Goal: Task Accomplishment & Management: Use online tool/utility

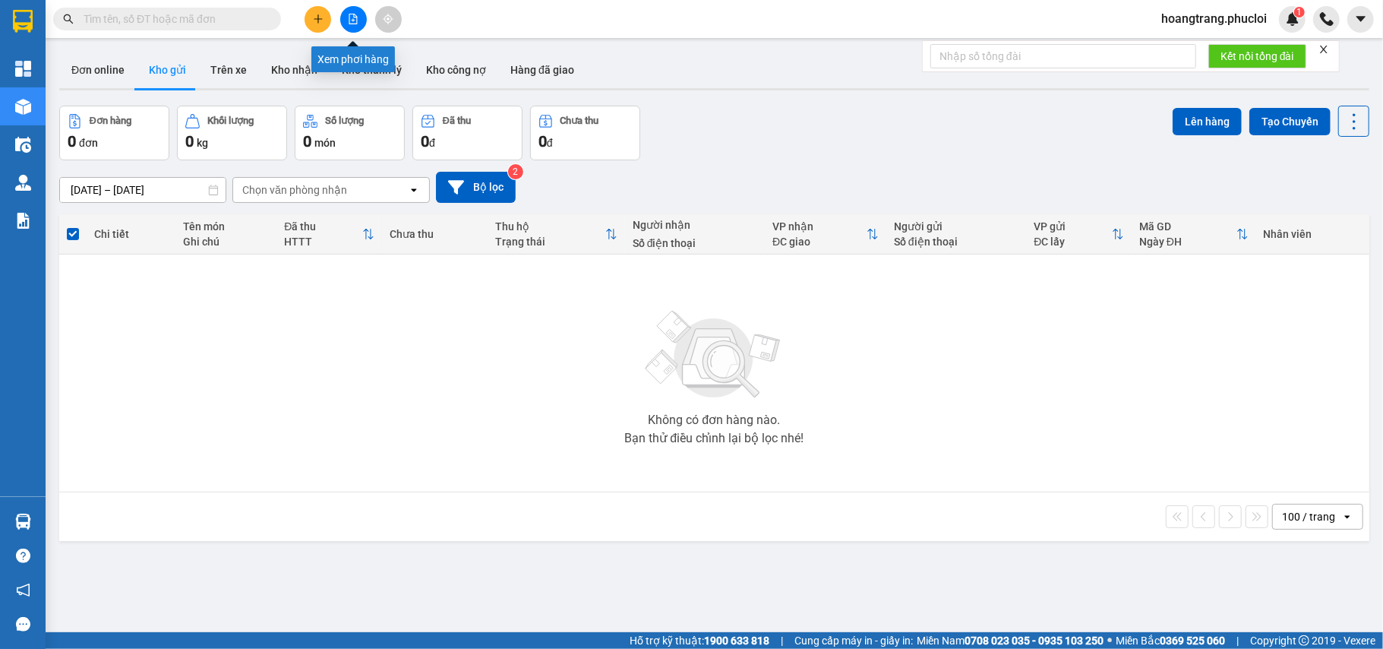
click at [349, 20] on icon "file-add" at bounding box center [353, 19] width 8 height 11
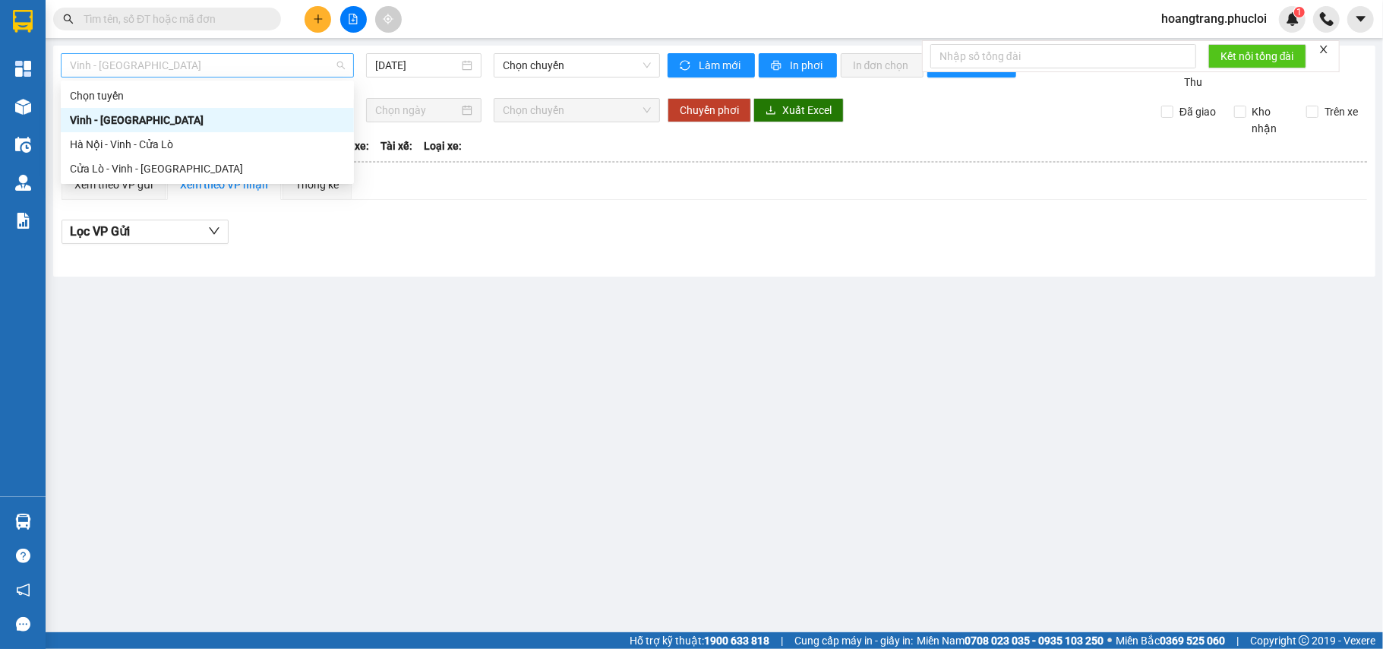
click at [263, 68] on span "Vinh - [GEOGRAPHIC_DATA]" at bounding box center [207, 65] width 275 height 23
click at [229, 134] on div "Hà Nội - Vinh - Cửa Lò" at bounding box center [207, 144] width 293 height 24
type input "[DATE]"
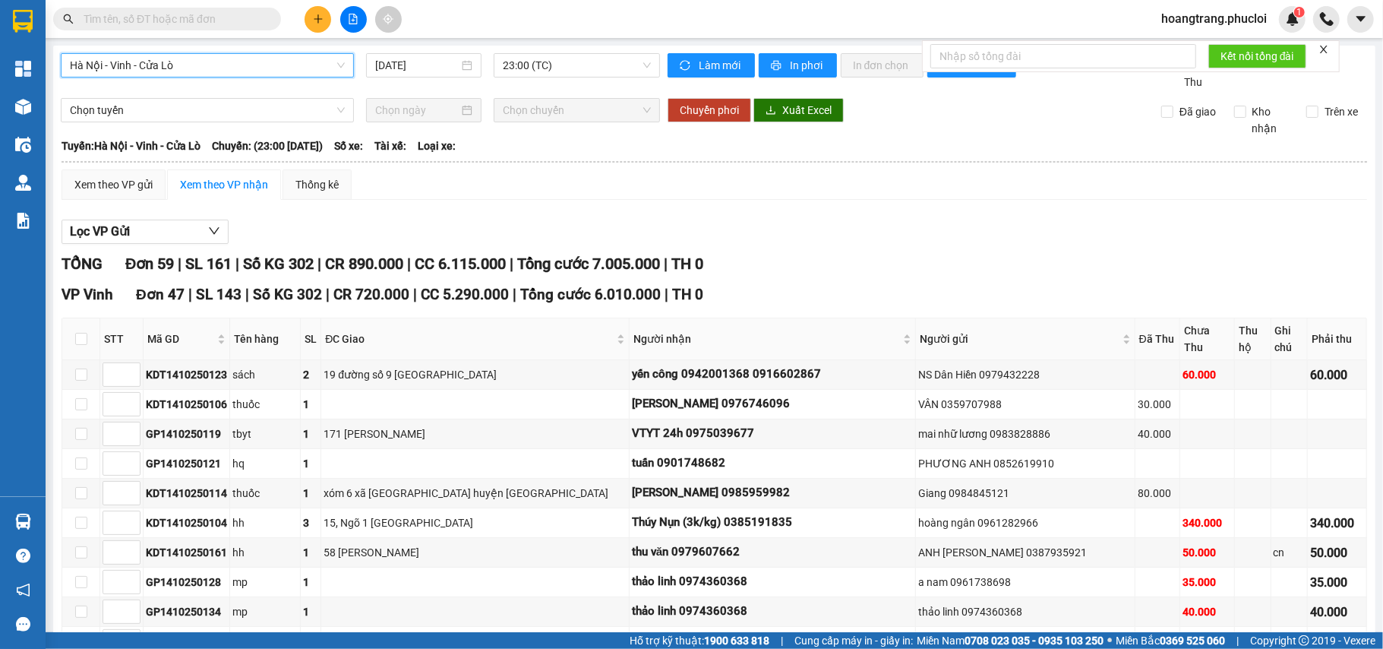
click at [314, 18] on icon "plus" at bounding box center [318, 19] width 11 height 11
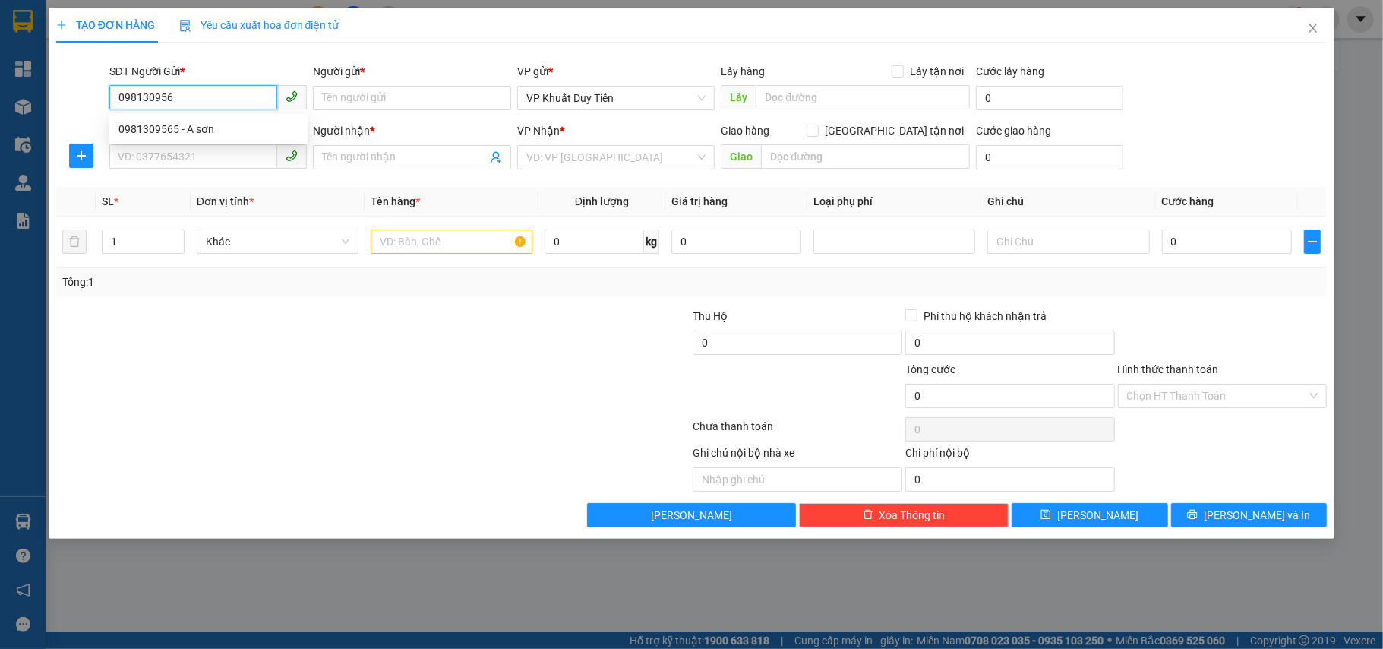
type input "0981309565"
click at [226, 131] on div "0981309565 - A sơn" at bounding box center [209, 129] width 180 height 17
type input "A sơn"
type input "0981309565"
click at [222, 158] on input "SĐT Người Nhận *" at bounding box center [193, 156] width 169 height 24
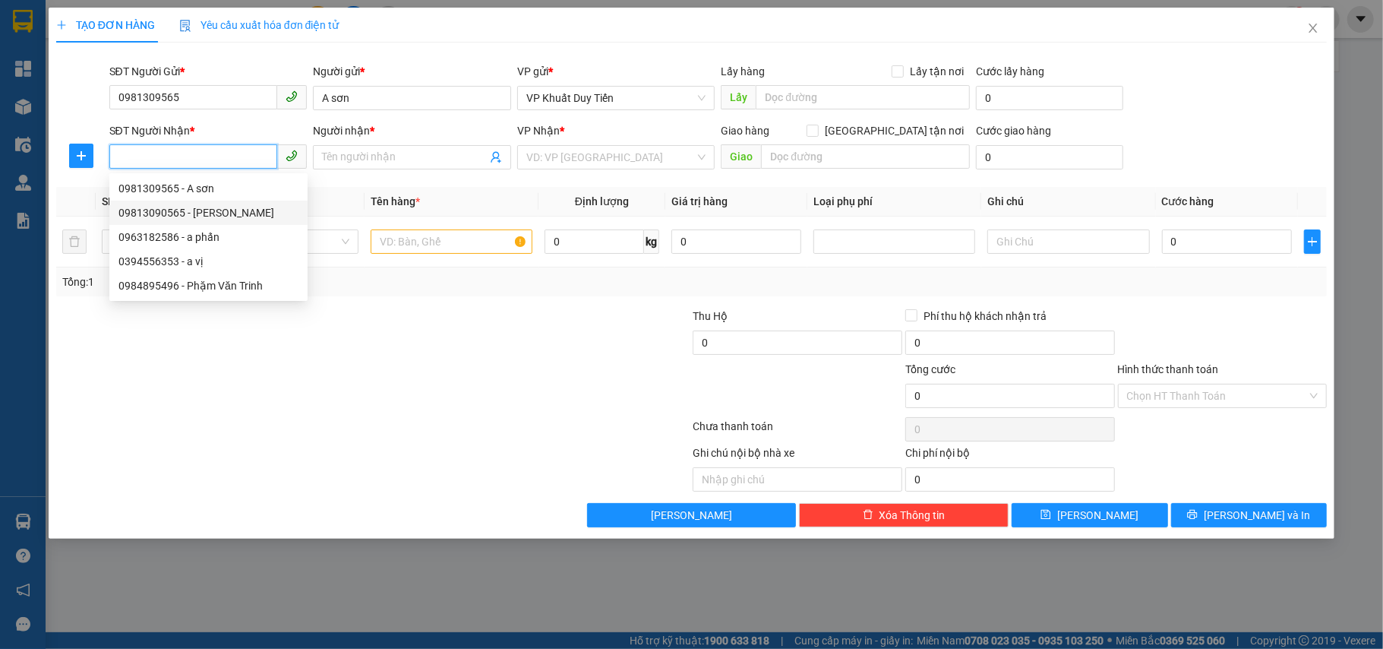
click at [219, 208] on div "09813090565 - [PERSON_NAME]" at bounding box center [209, 212] width 180 height 17
type input "09813090565"
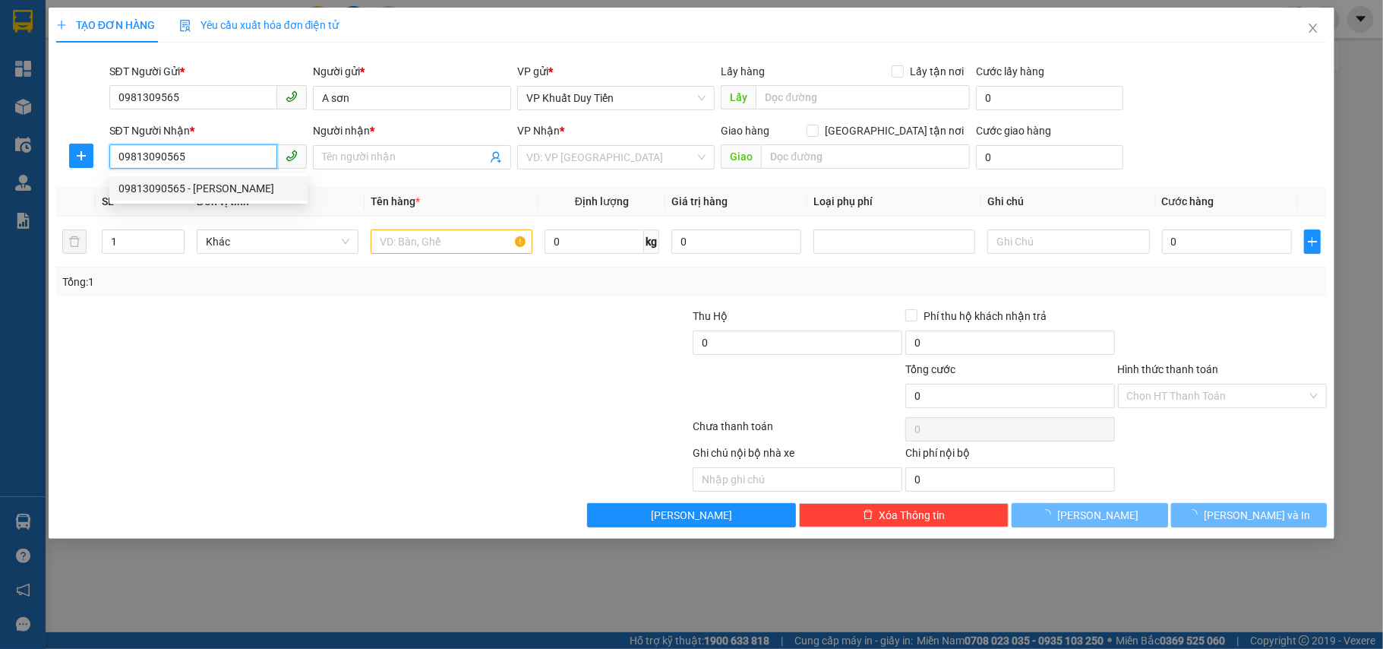
type input "[PERSON_NAME]"
click at [356, 356] on div at bounding box center [267, 334] width 425 height 53
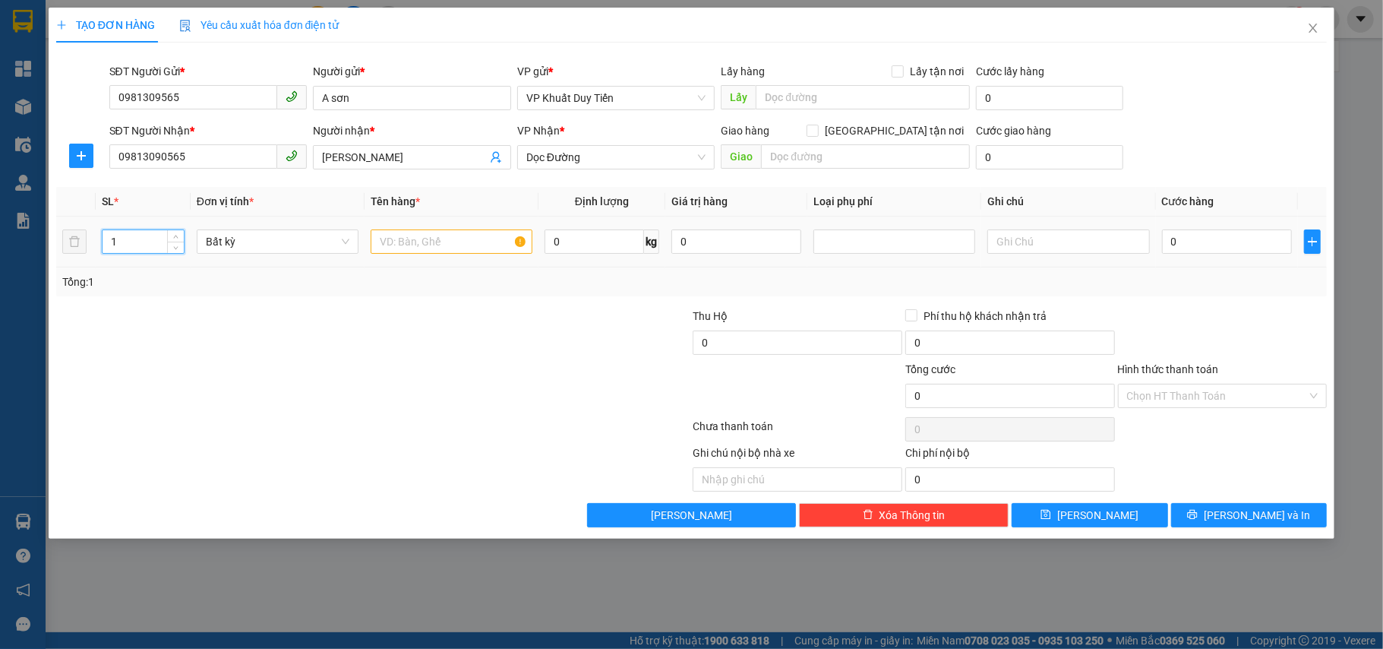
click at [70, 245] on tr "1 Bất kỳ 0 kg 0 0" at bounding box center [692, 242] width 1272 height 51
type input "51"
click at [444, 250] on input "text" at bounding box center [452, 241] width 162 height 24
type input "d"
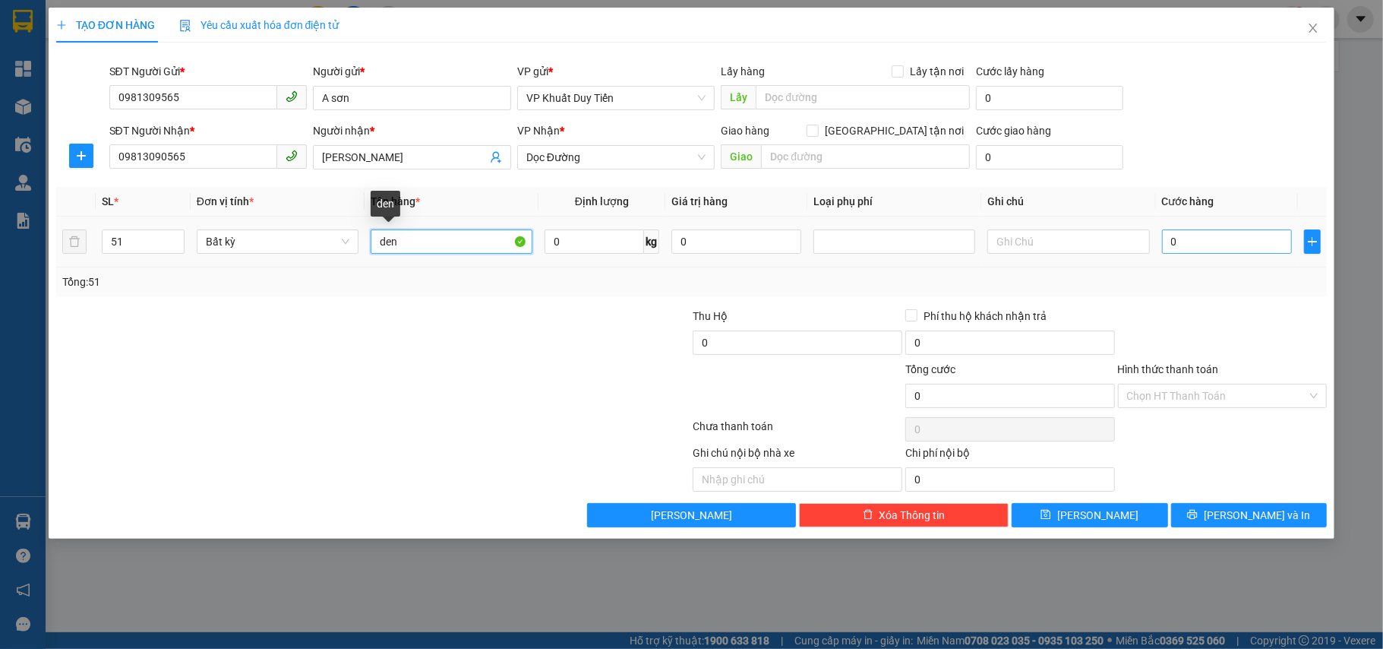
type input "den"
click at [1192, 242] on input "0" at bounding box center [1227, 241] width 130 height 24
type input "7"
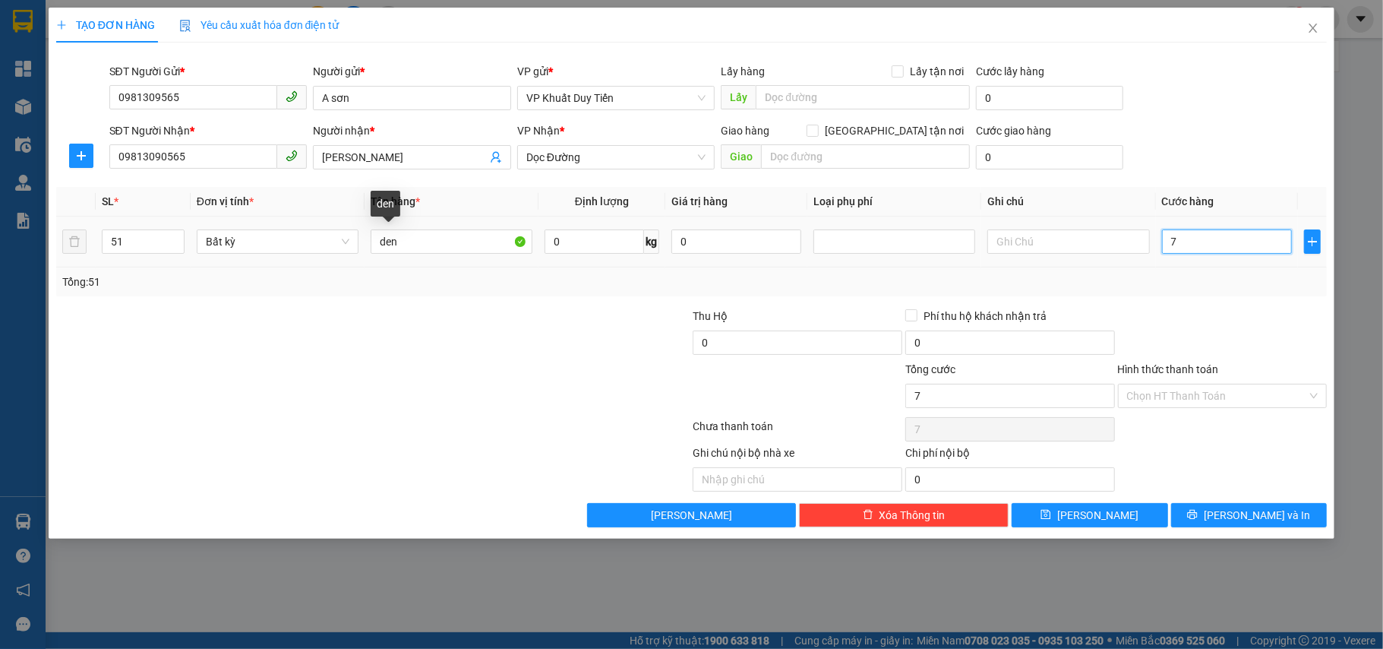
type input "75"
type input "750"
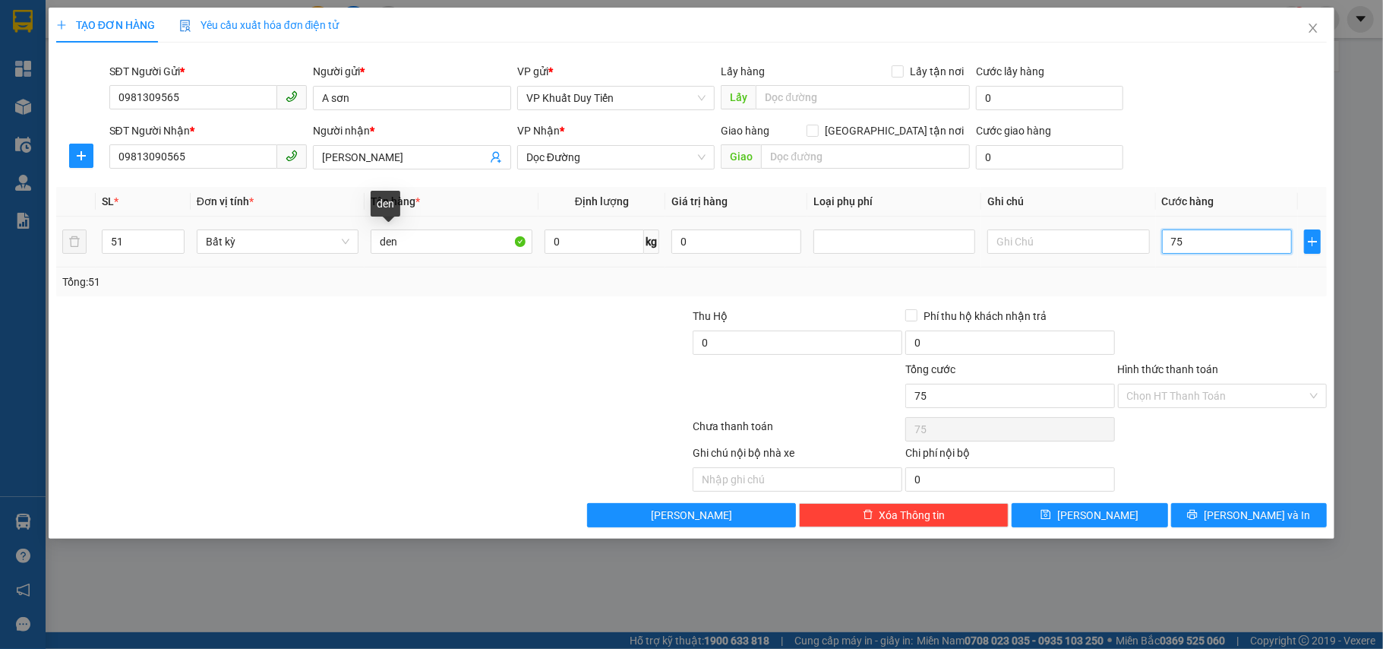
type input "750"
type input "750.000"
click at [1241, 313] on div at bounding box center [1223, 334] width 213 height 53
click at [1231, 390] on input "Hình thức thanh toán" at bounding box center [1217, 395] width 181 height 23
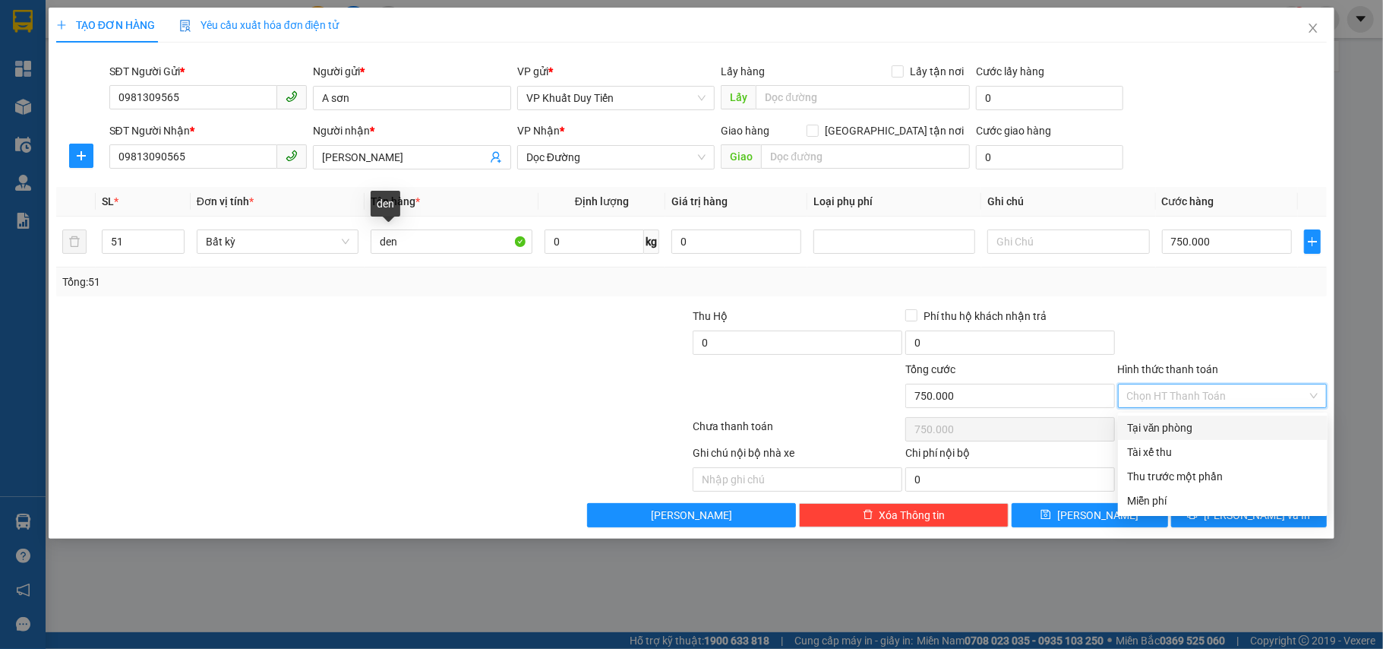
click at [1229, 421] on div "Tại văn phòng" at bounding box center [1222, 427] width 191 height 17
type input "0"
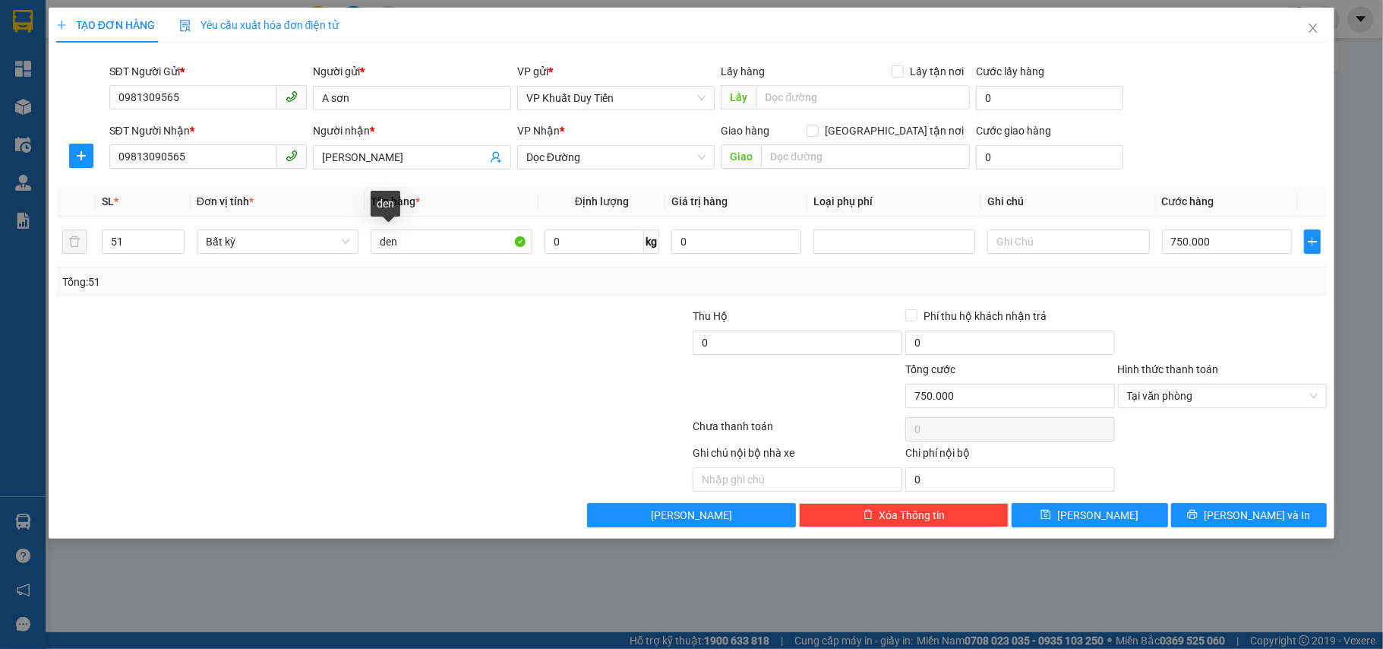
drag, startPoint x: 1222, startPoint y: 308, endPoint x: 1219, endPoint y: 466, distance: 157.3
click at [1223, 311] on div at bounding box center [1223, 334] width 213 height 53
click at [1152, 515] on button "[PERSON_NAME]" at bounding box center [1090, 515] width 156 height 24
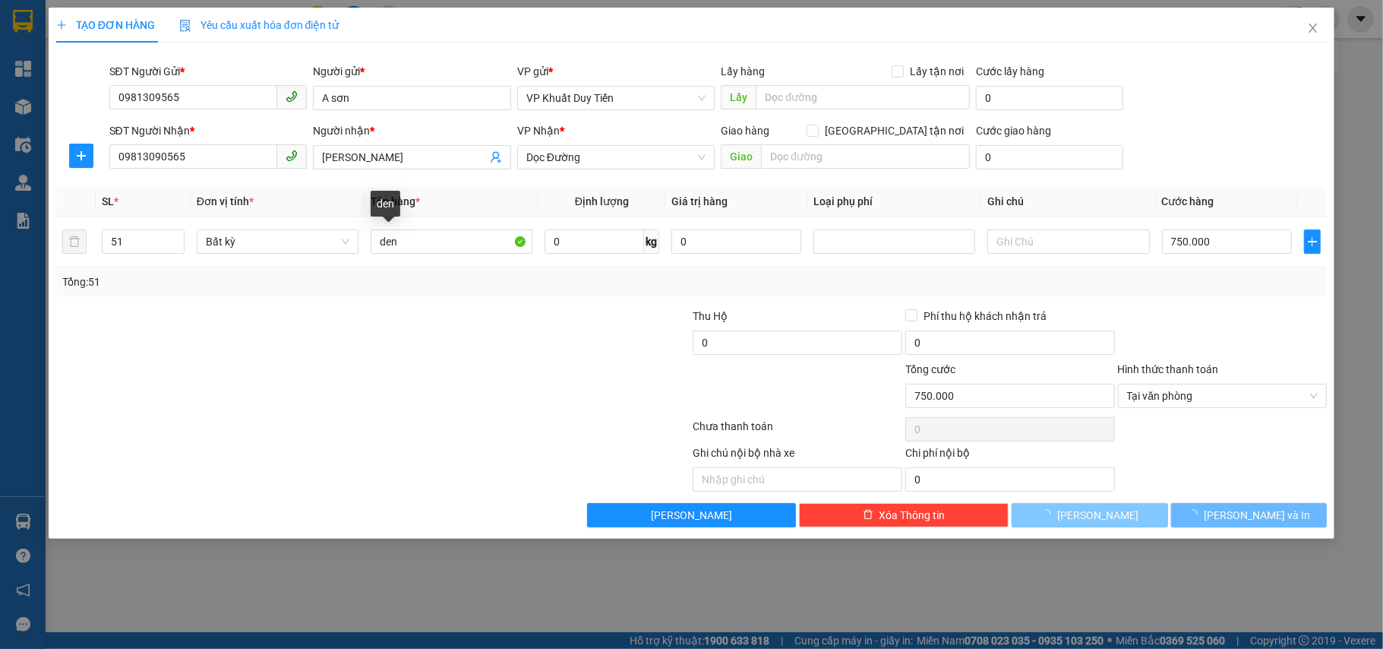
type input "1"
type input "0"
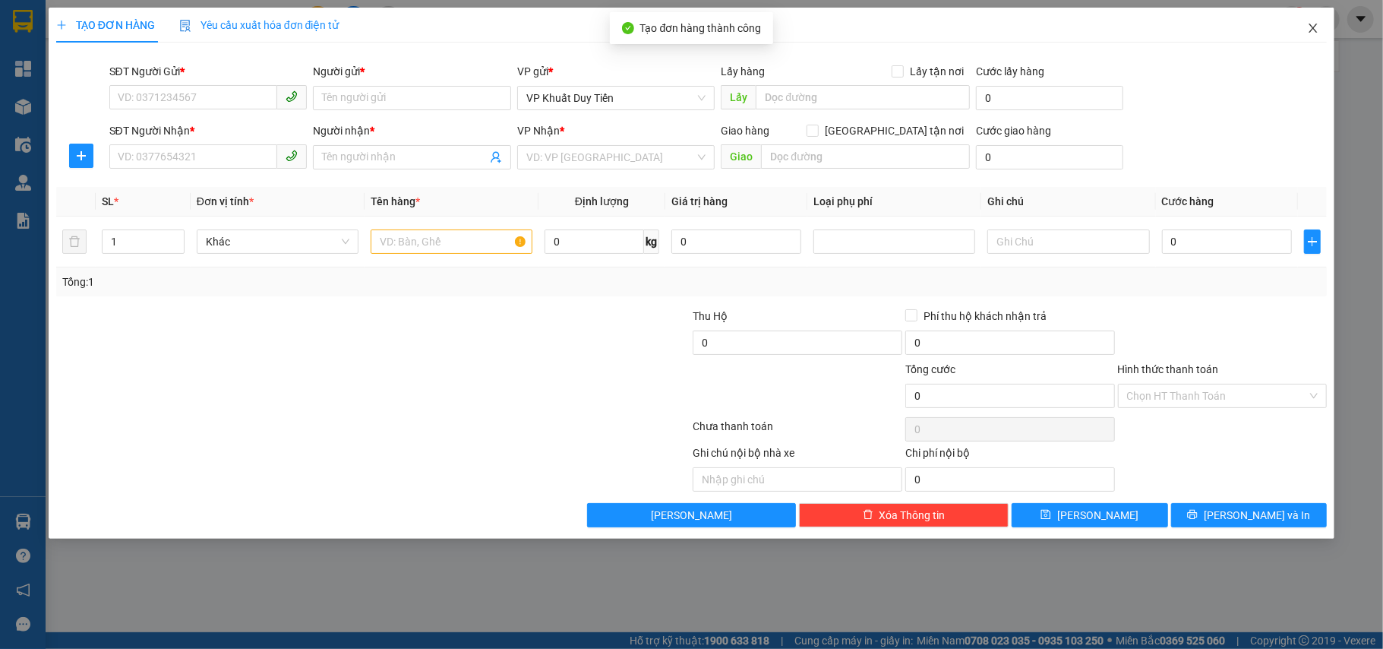
click at [1317, 27] on icon "close" at bounding box center [1313, 28] width 12 height 12
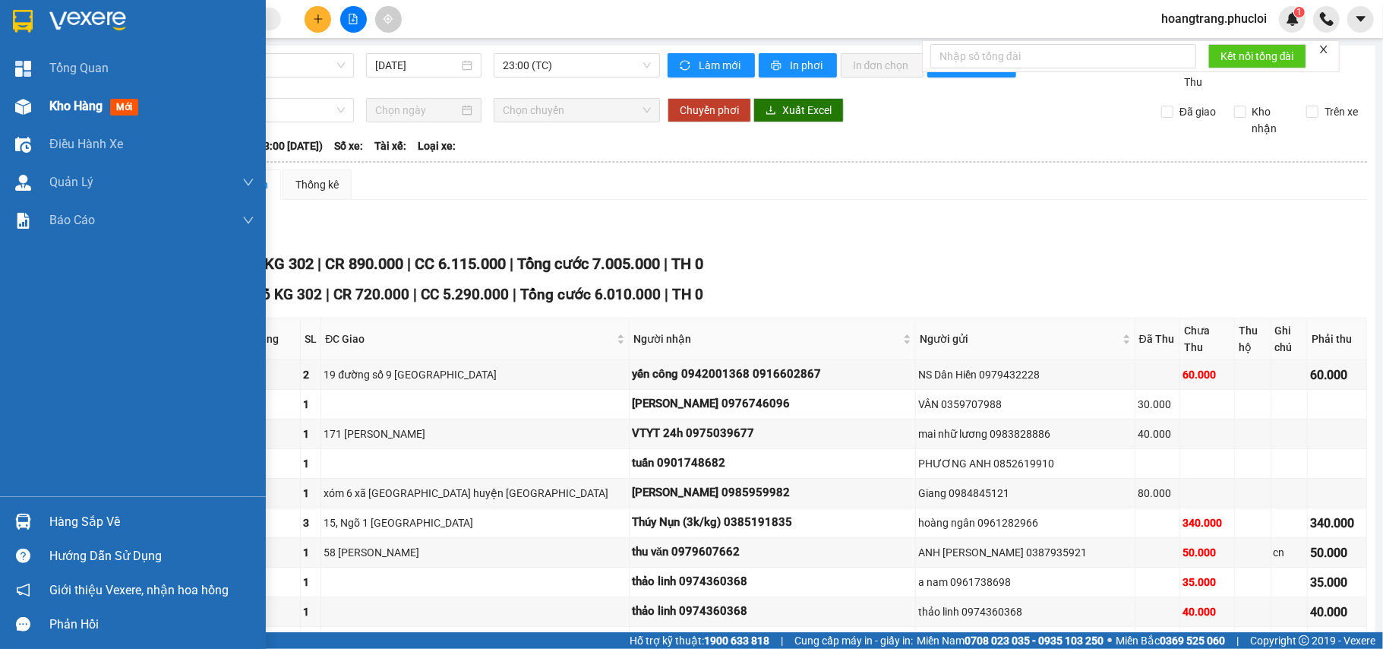
click at [21, 97] on div at bounding box center [23, 106] width 27 height 27
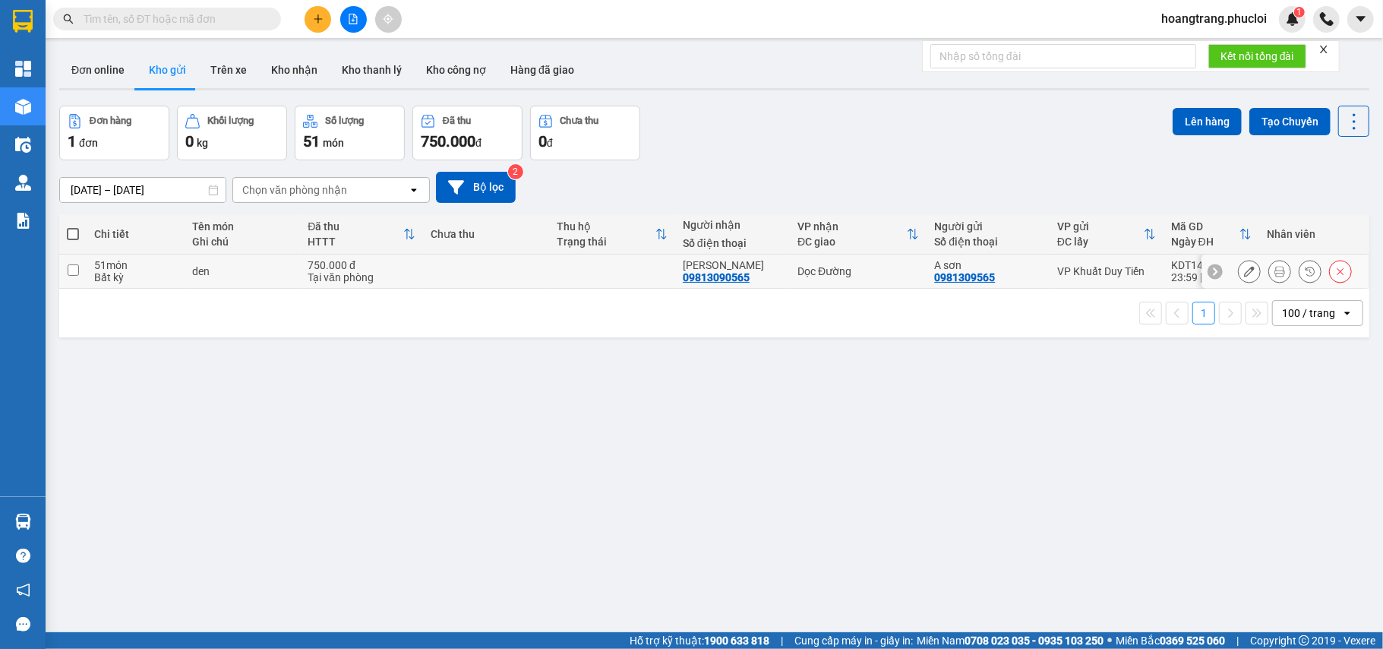
click at [71, 269] on input "checkbox" at bounding box center [73, 269] width 11 height 11
checkbox input "true"
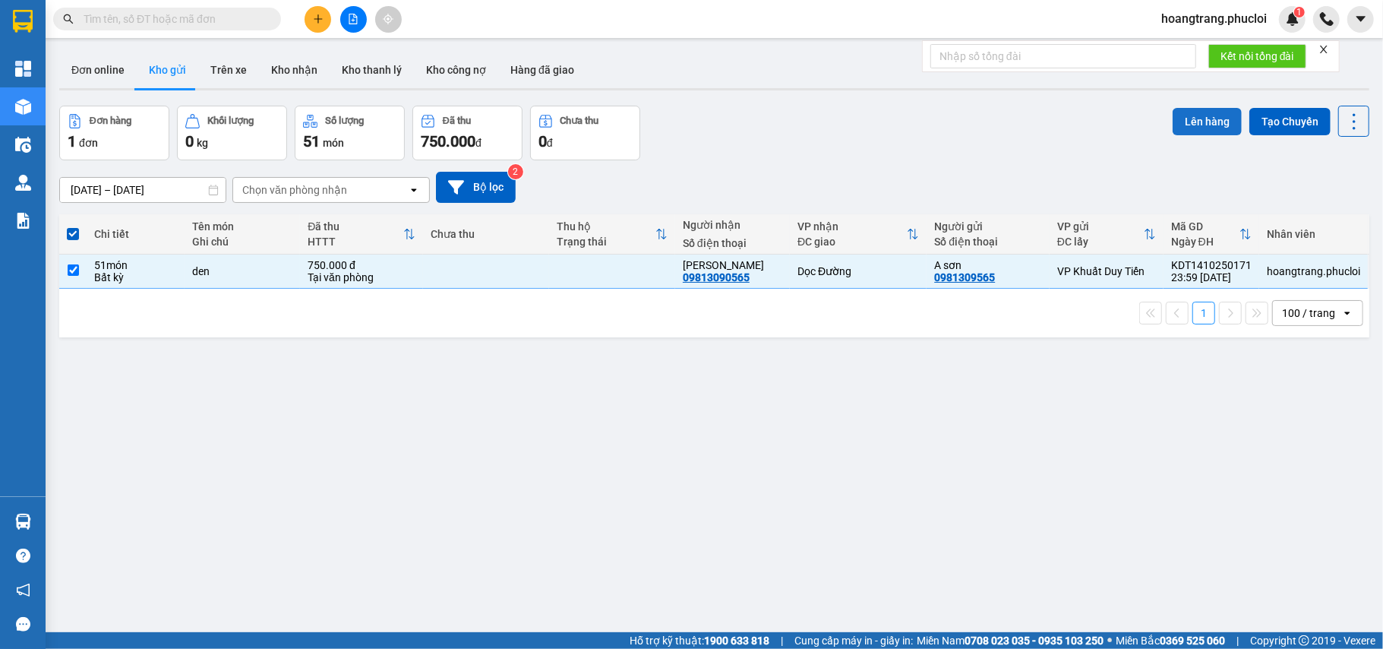
click at [1198, 126] on button "Lên hàng" at bounding box center [1207, 121] width 69 height 27
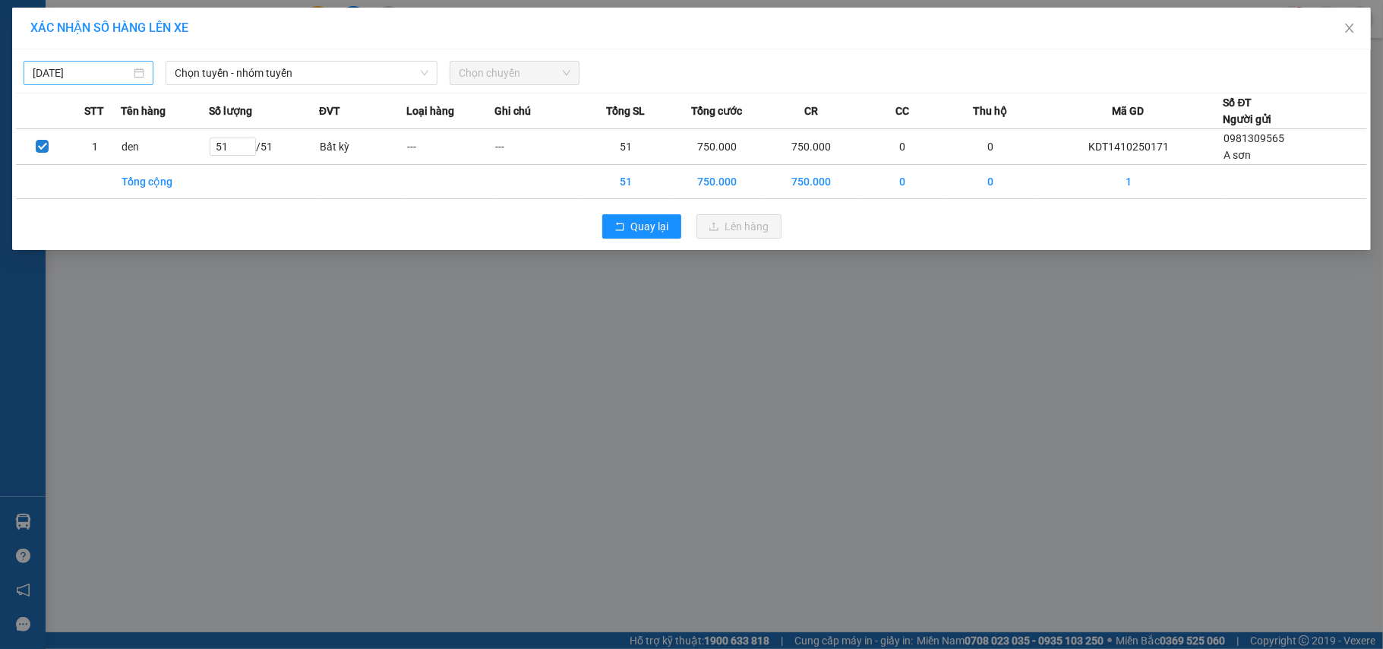
click at [135, 71] on div "[DATE]" at bounding box center [89, 73] width 112 height 17
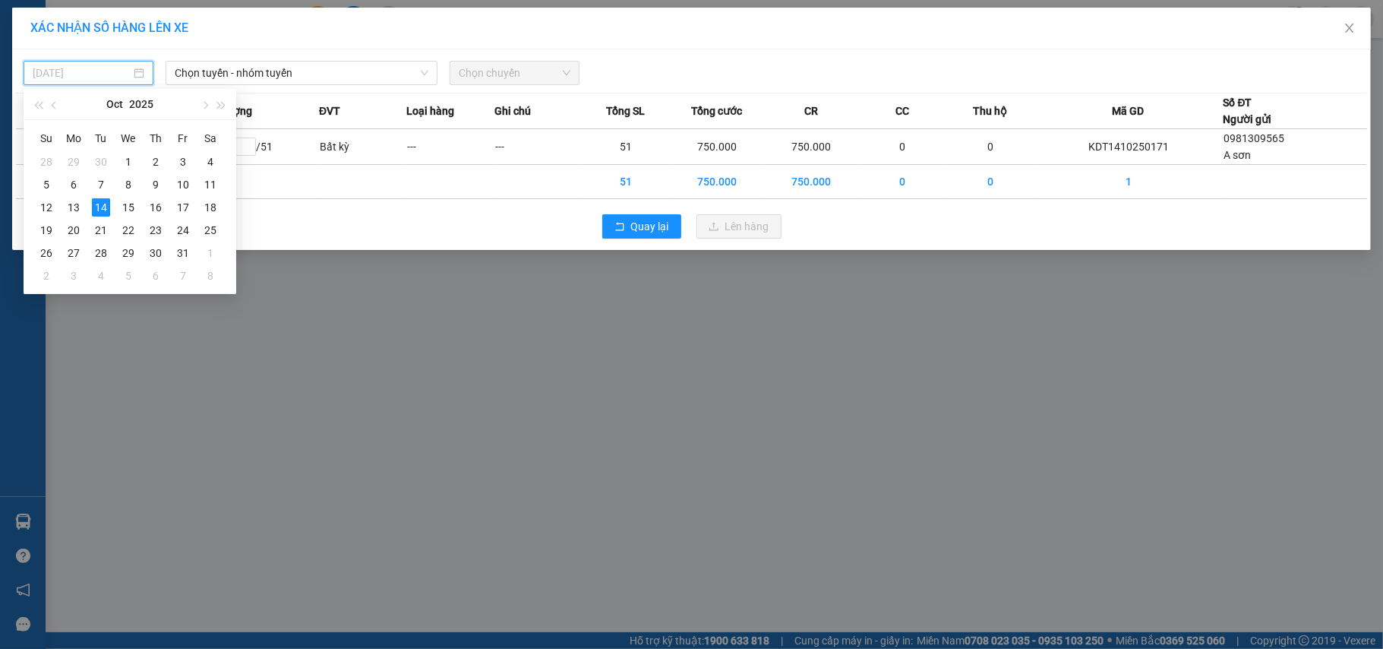
type input "[DATE]"
click at [229, 82] on span "Chọn tuyến - nhóm tuyến" at bounding box center [302, 73] width 254 height 23
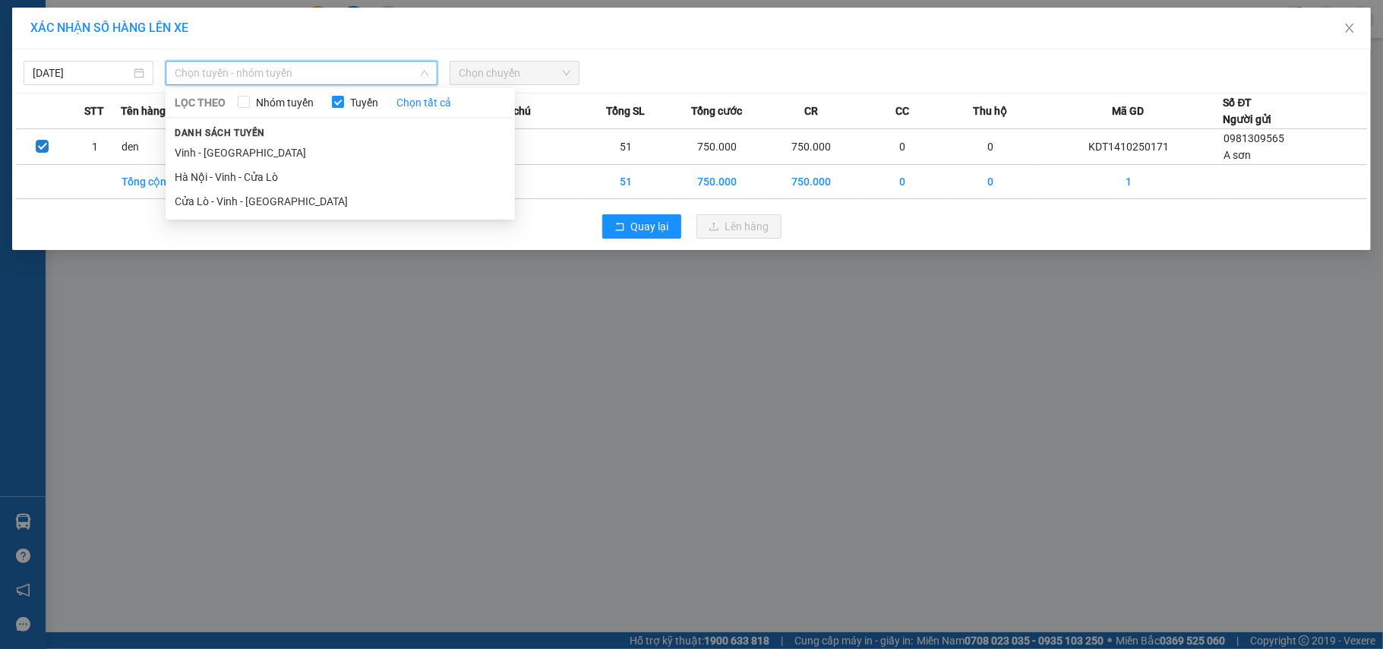
click at [232, 175] on li "Hà Nội - Vinh - Cửa Lò" at bounding box center [340, 177] width 349 height 24
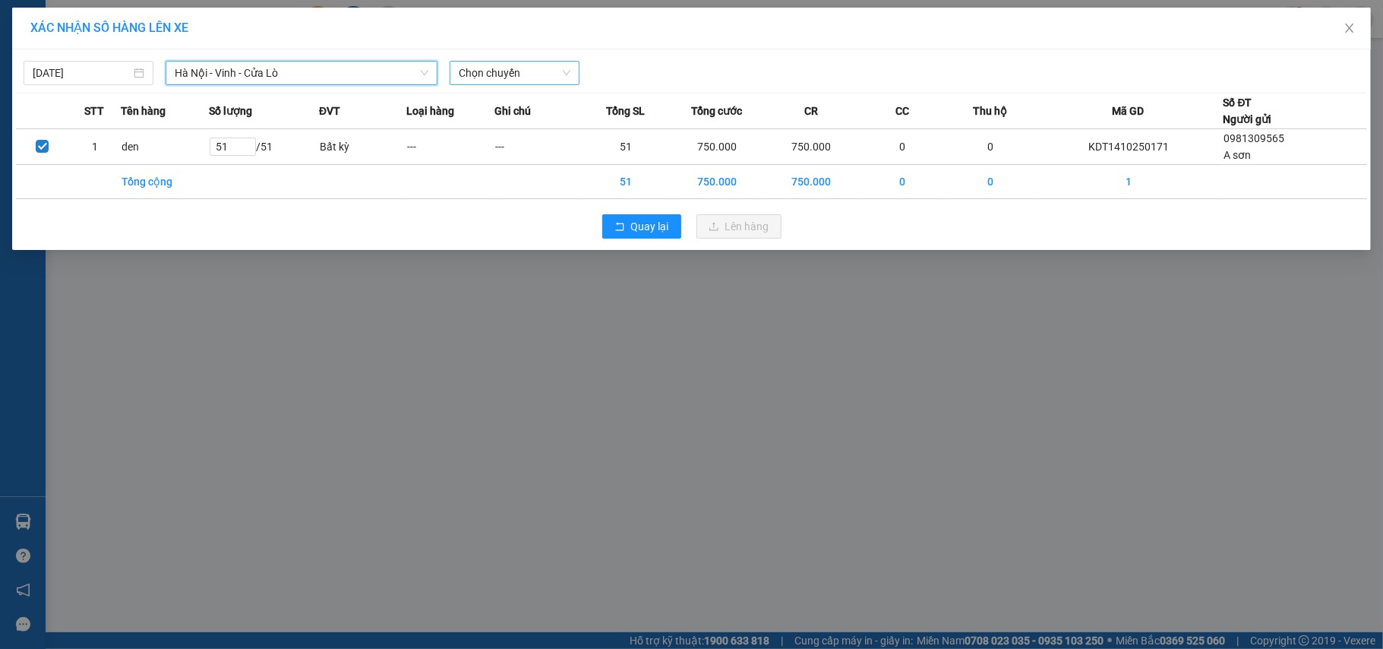
click at [477, 74] on span "Chọn chuyến" at bounding box center [515, 73] width 112 height 23
click at [485, 128] on div "23:00 (TC)" at bounding box center [518, 127] width 119 height 17
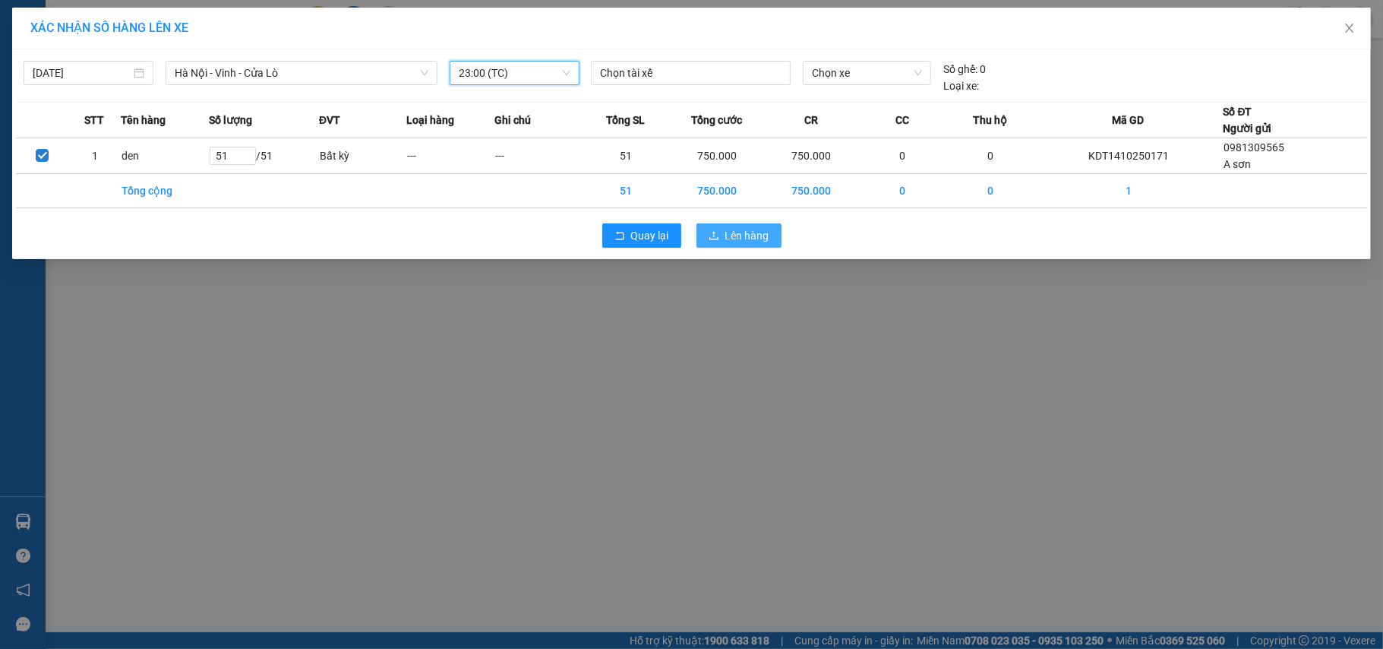
click at [764, 242] on span "Lên hàng" at bounding box center [748, 235] width 44 height 17
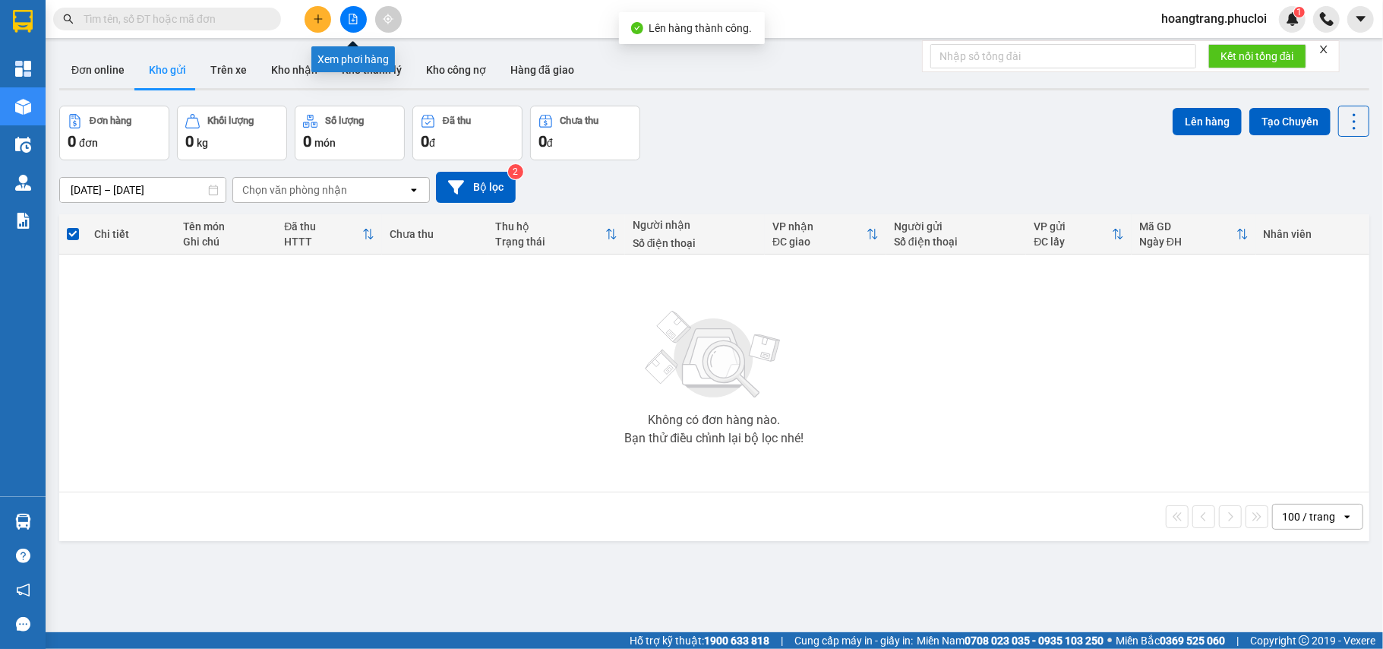
click at [353, 29] on button at bounding box center [353, 19] width 27 height 27
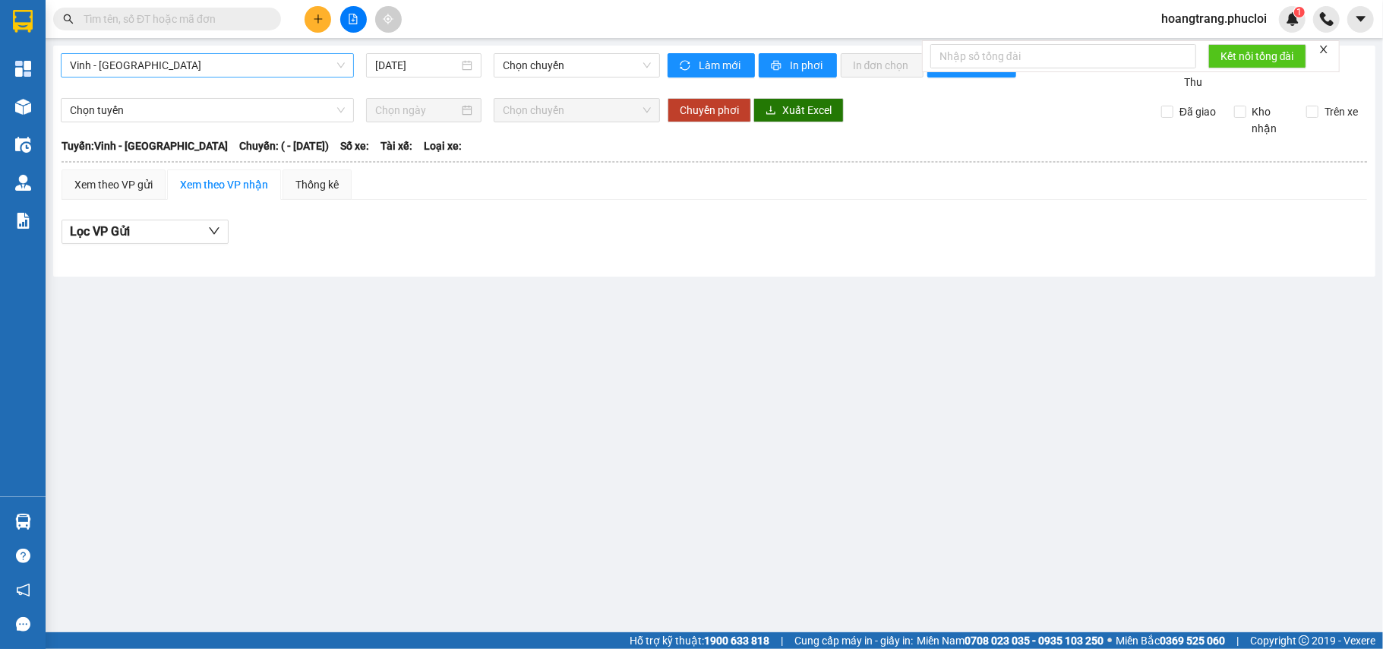
click at [267, 76] on span "Vinh - [GEOGRAPHIC_DATA]" at bounding box center [207, 65] width 275 height 23
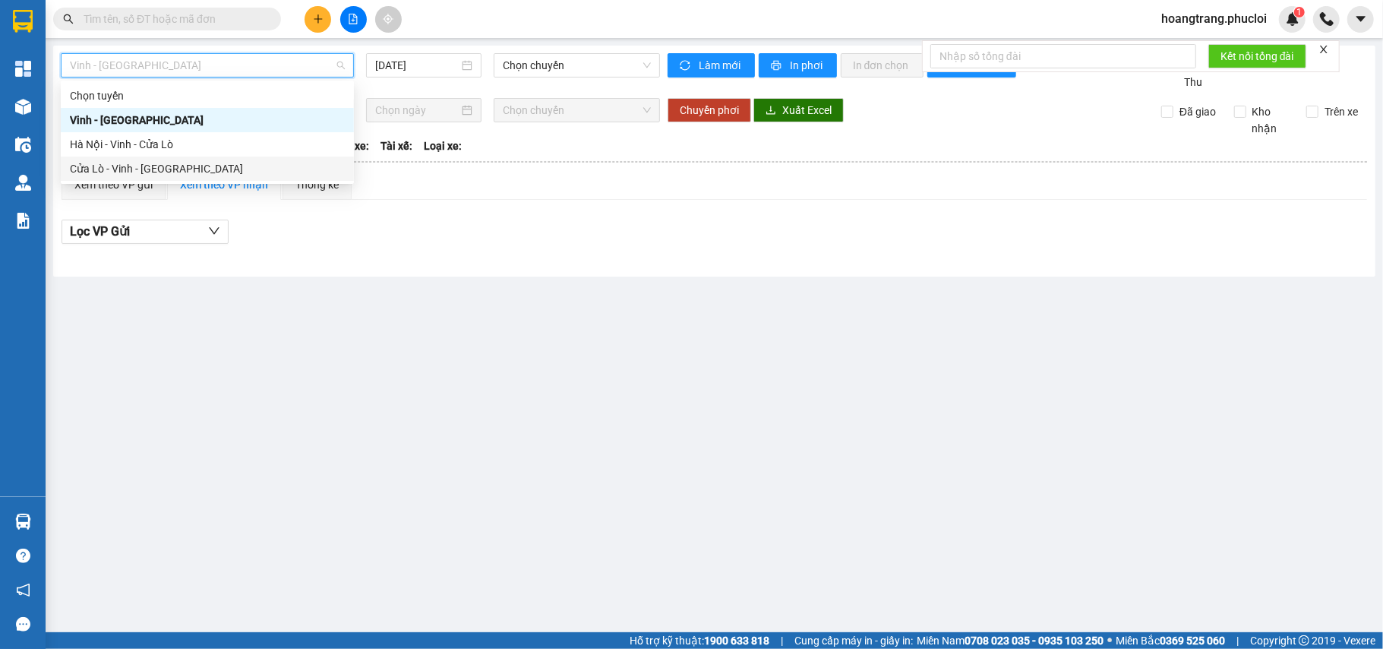
click at [229, 176] on div "Cửa Lò - Vinh - [GEOGRAPHIC_DATA]" at bounding box center [207, 168] width 275 height 17
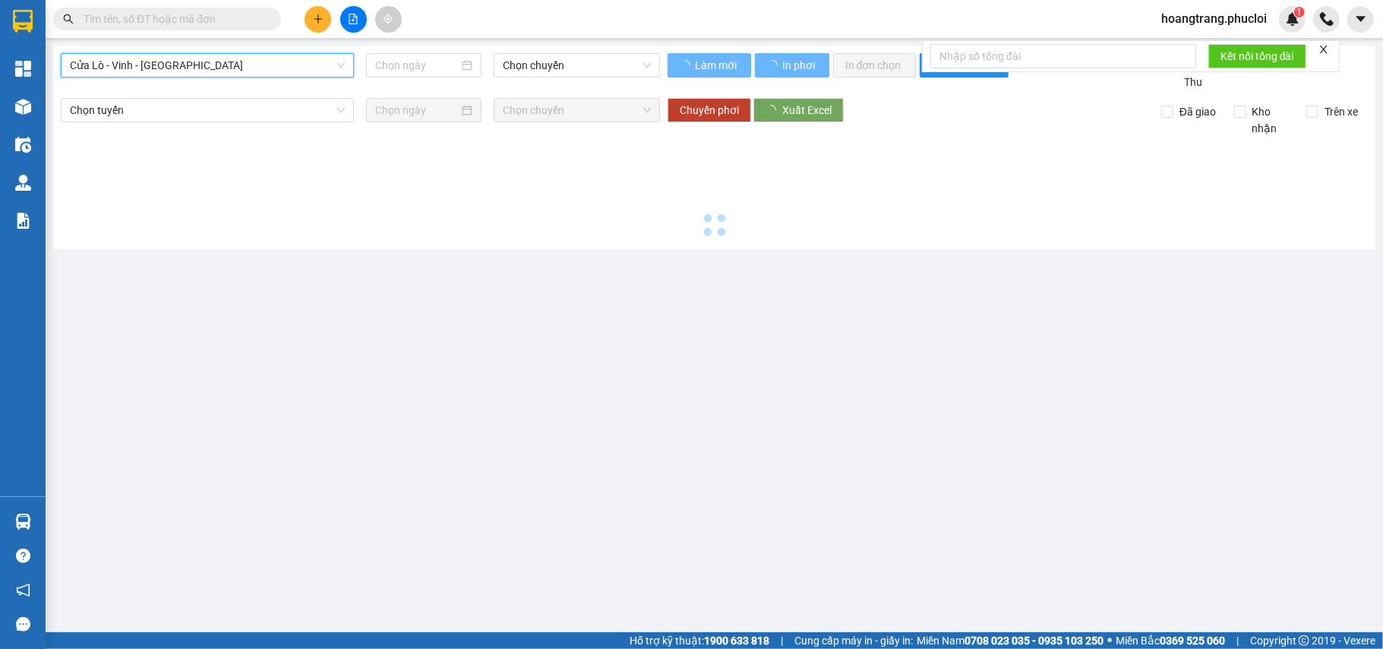
type input "[DATE]"
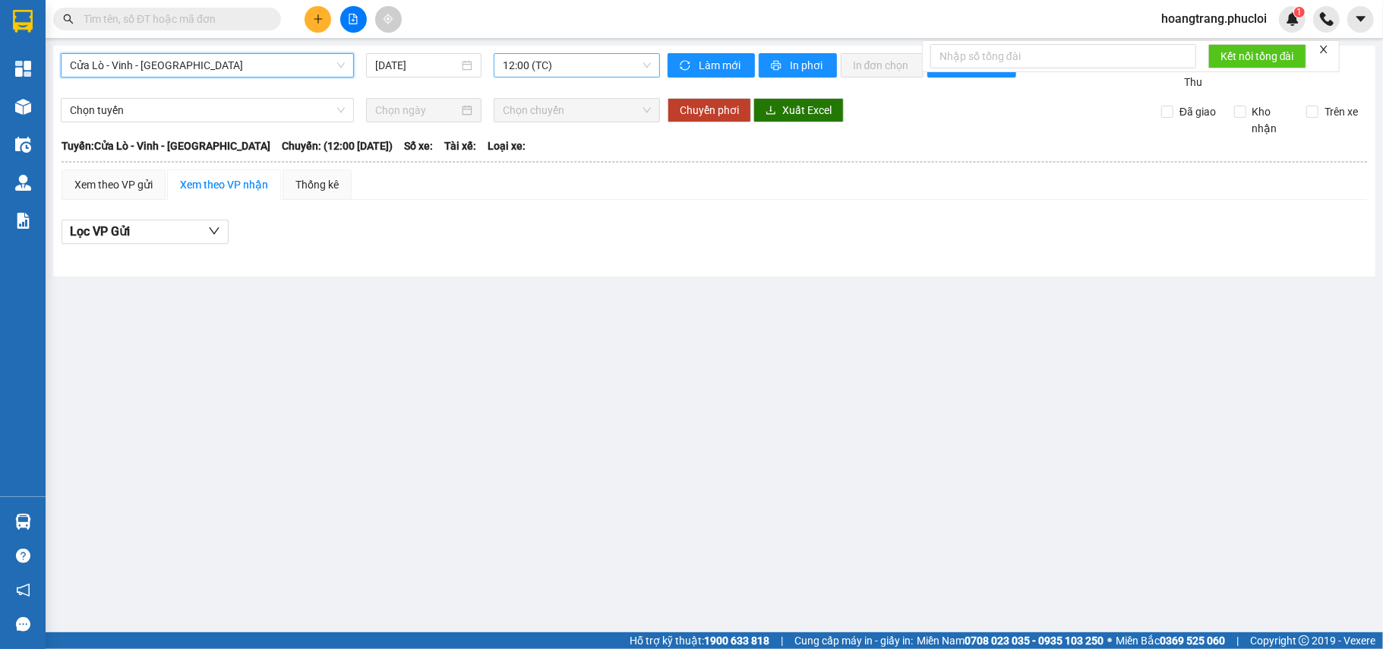
click at [517, 65] on span "12:00 (TC)" at bounding box center [577, 65] width 148 height 23
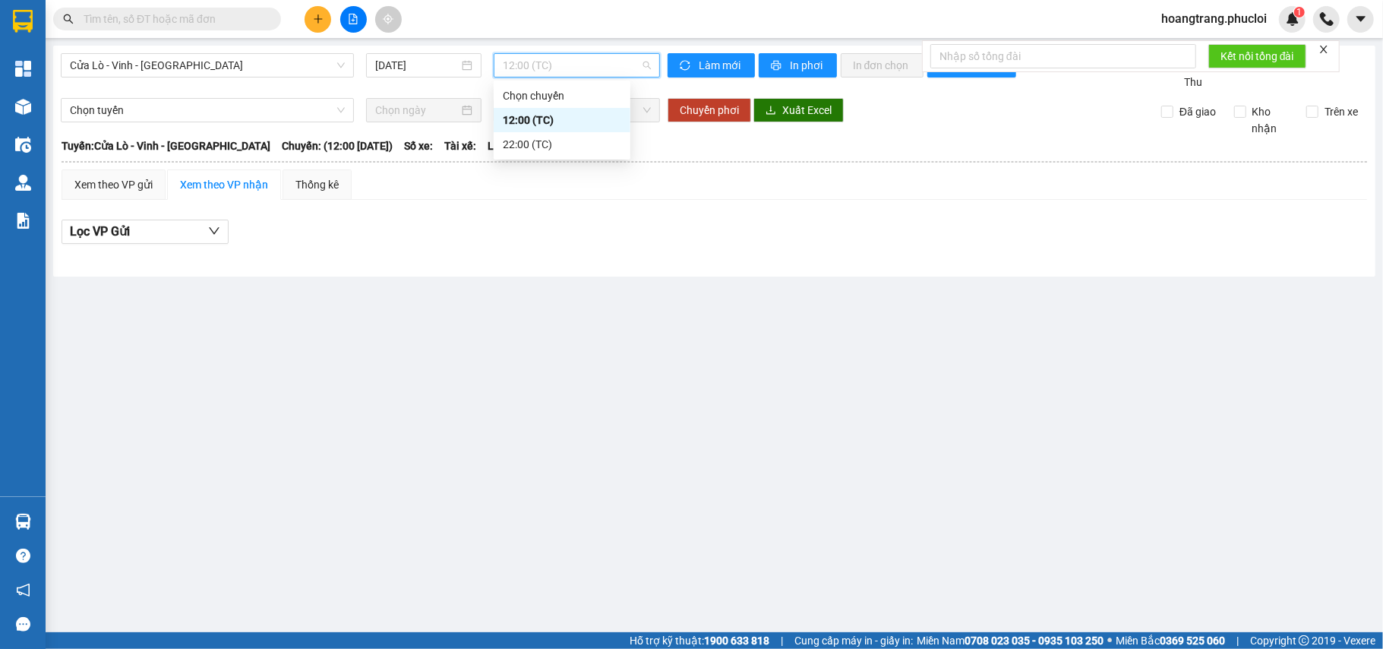
click at [523, 116] on div "12:00 (TC)" at bounding box center [562, 120] width 119 height 17
click at [542, 68] on span "12:00 (TC)" at bounding box center [577, 65] width 148 height 23
click at [547, 147] on div "22:00 (TC)" at bounding box center [562, 144] width 119 height 17
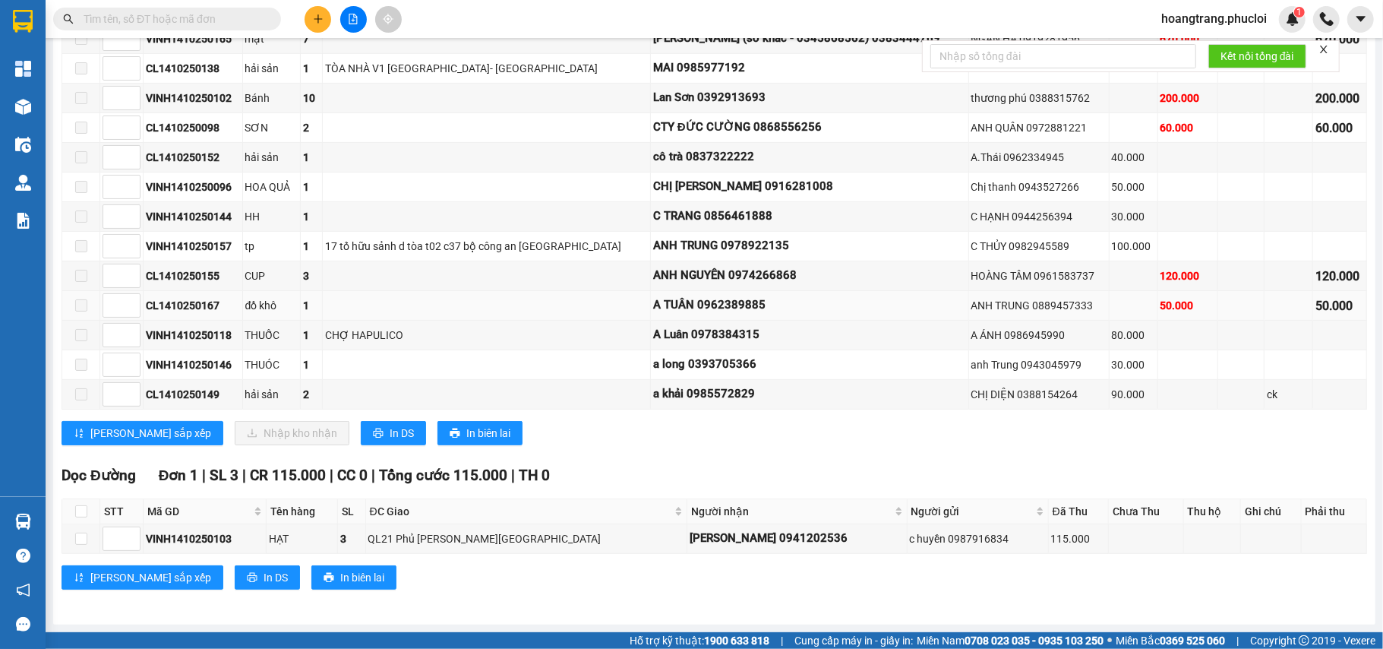
scroll to position [229, 0]
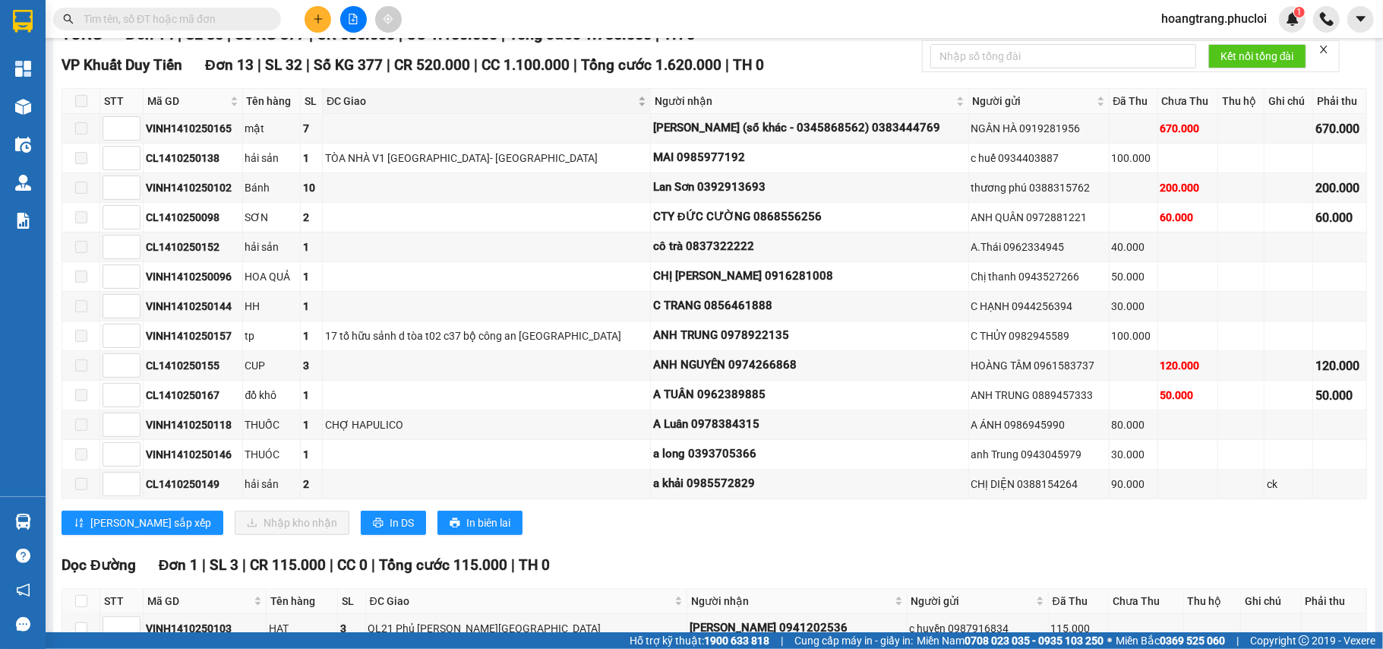
click at [404, 98] on div "TỔNG Đơn 14 | SL 35 | Số KG 377 | CR 635.000 | CC 1.100.000 | Tổng cước 1.735.0…" at bounding box center [715, 360] width 1306 height 675
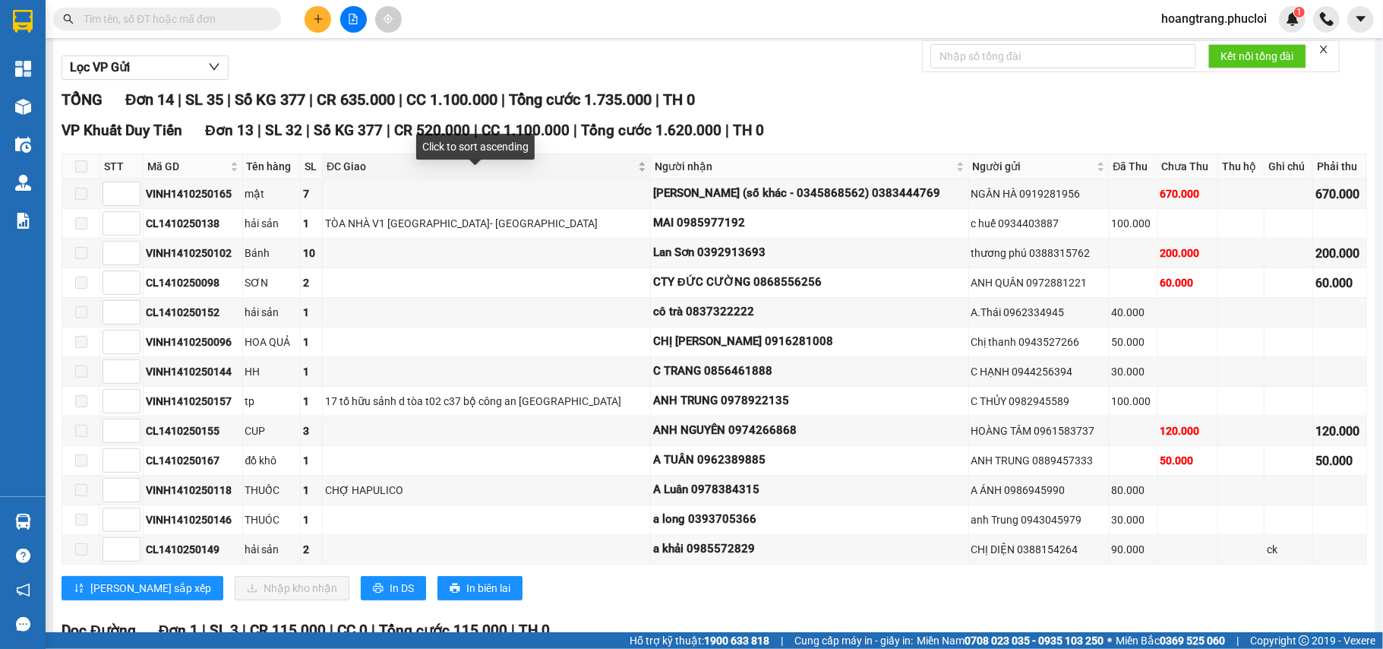
scroll to position [128, 0]
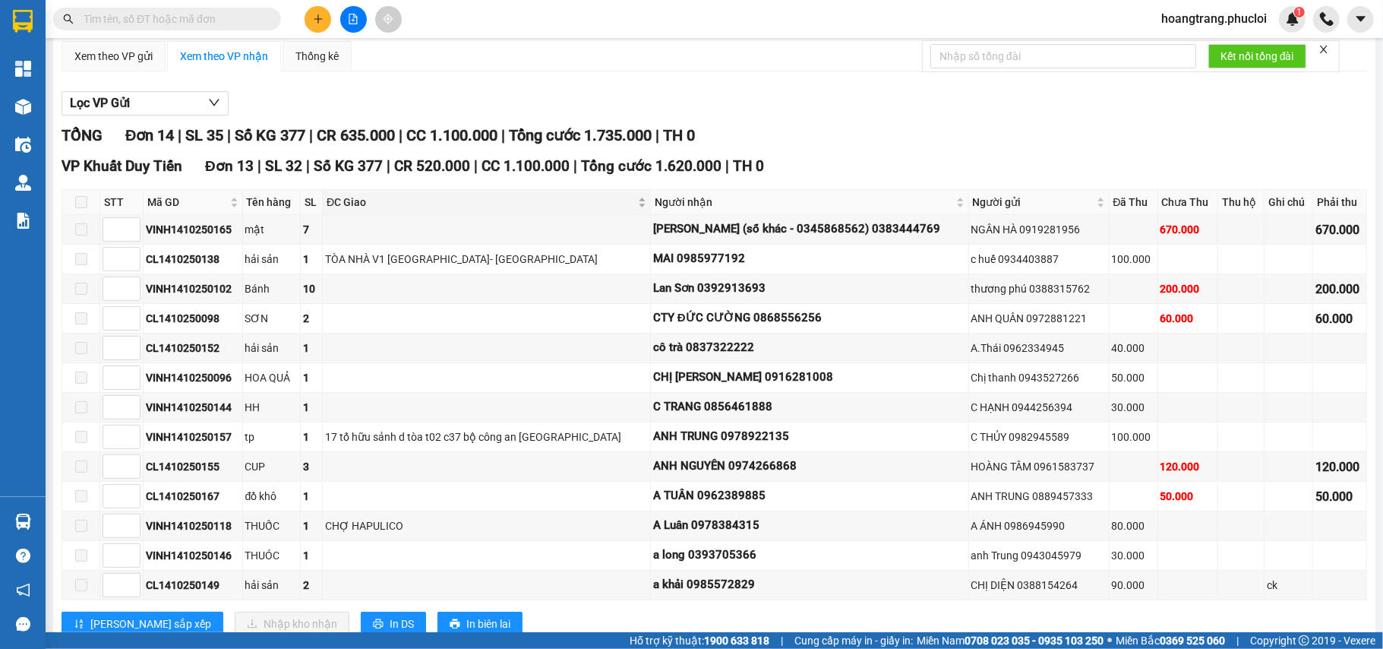
click at [412, 194] on span "ĐC Giao" at bounding box center [481, 202] width 308 height 17
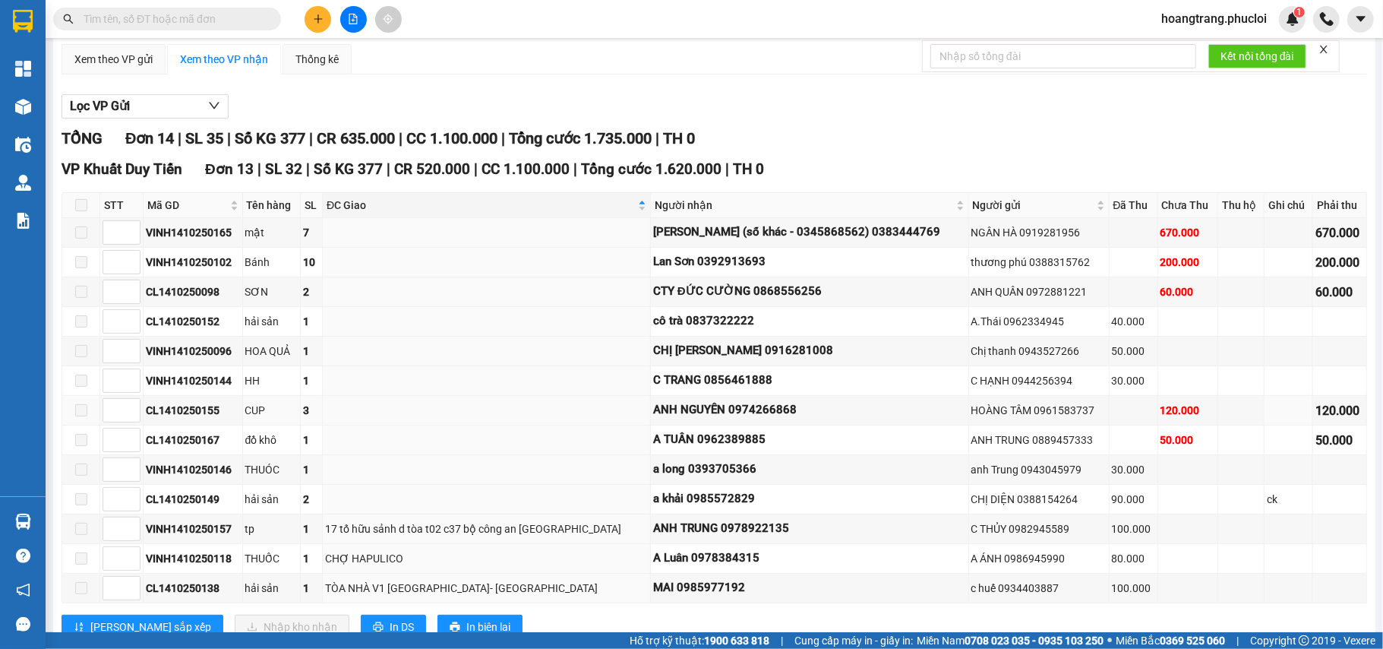
scroll to position [0, 0]
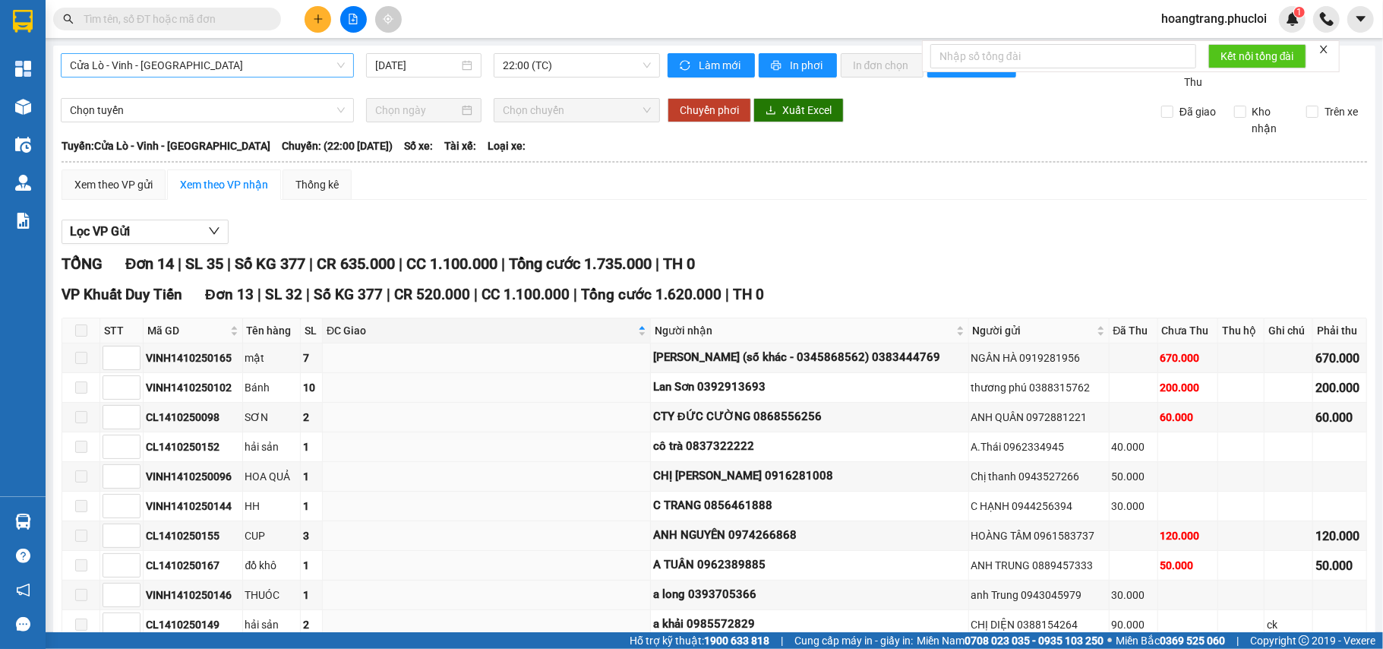
click at [179, 70] on span "Cửa Lò - Vinh - [GEOGRAPHIC_DATA]" at bounding box center [207, 65] width 275 height 23
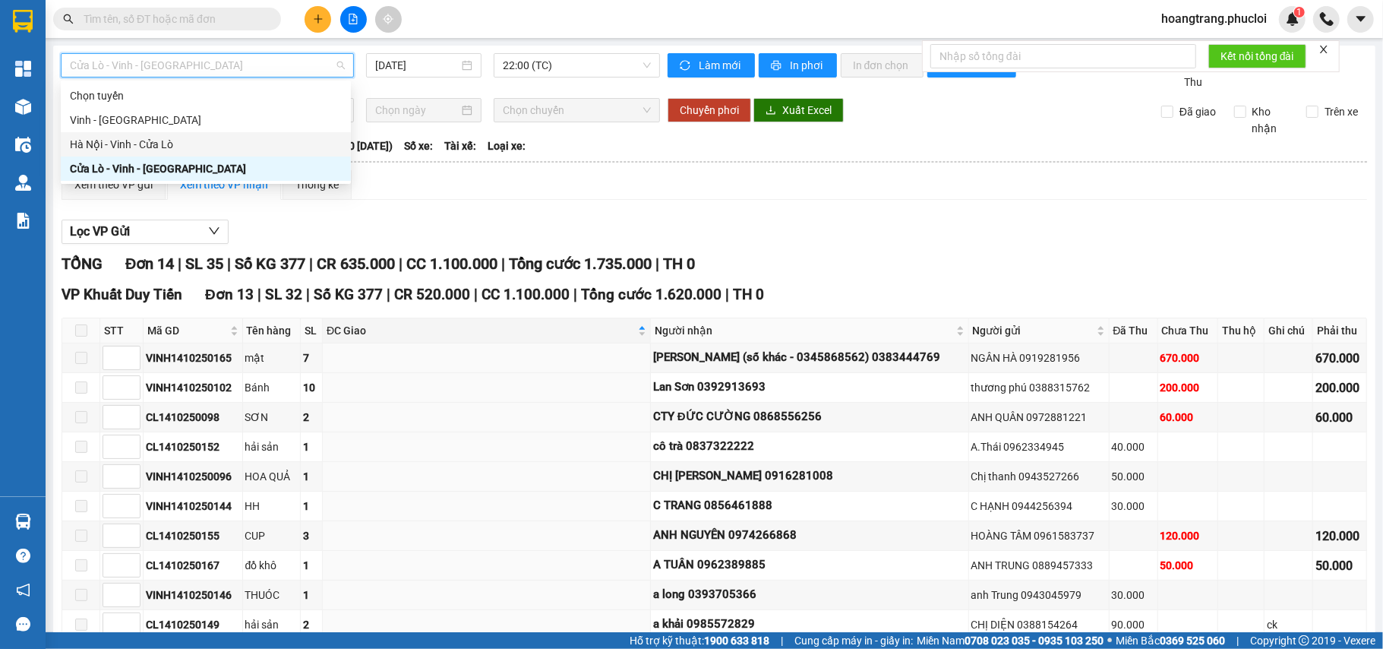
click at [171, 150] on div "Hà Nội - Vinh - Cửa Lò" at bounding box center [206, 144] width 272 height 17
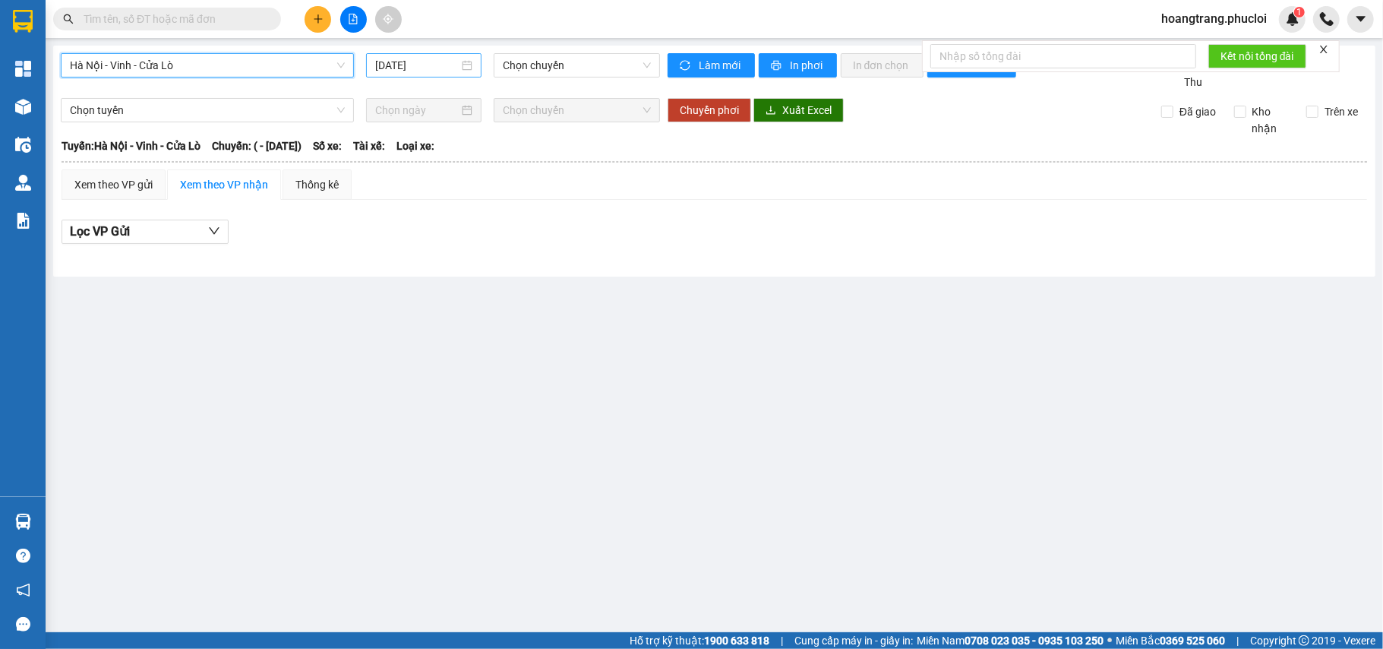
click at [409, 74] on div "[DATE]" at bounding box center [423, 65] width 115 height 24
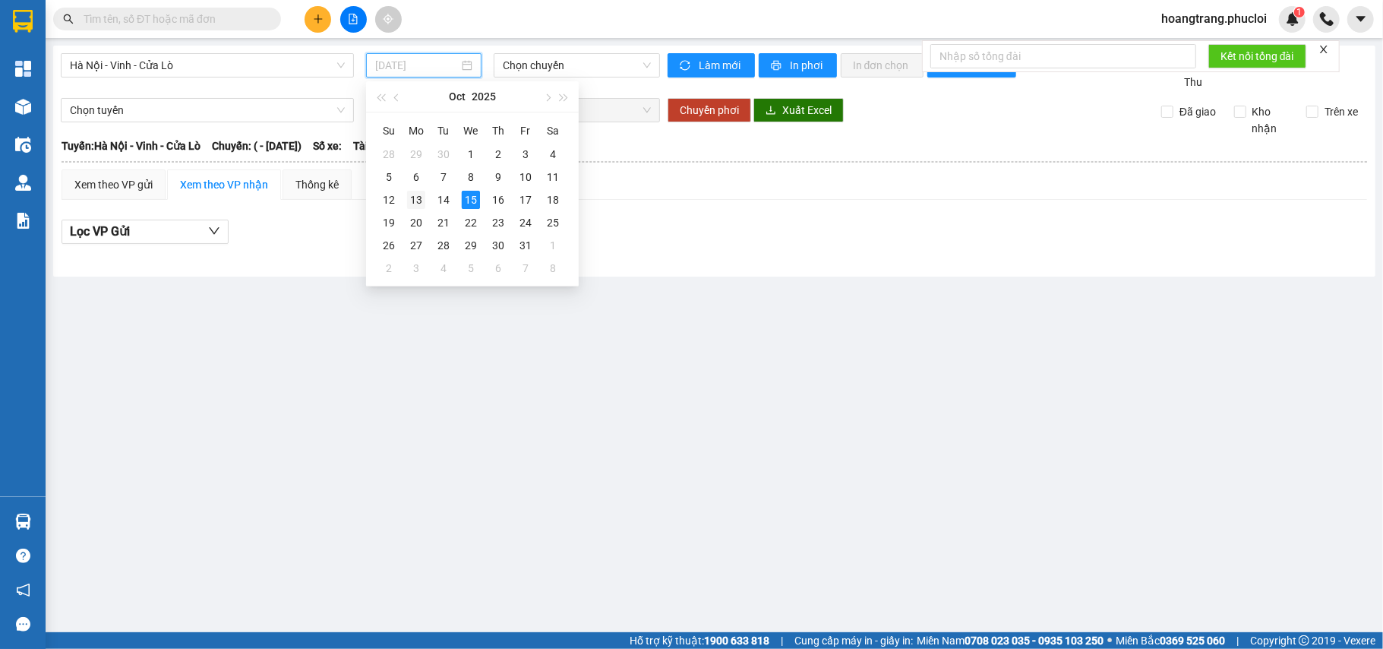
click at [427, 195] on td "13" at bounding box center [416, 199] width 27 height 23
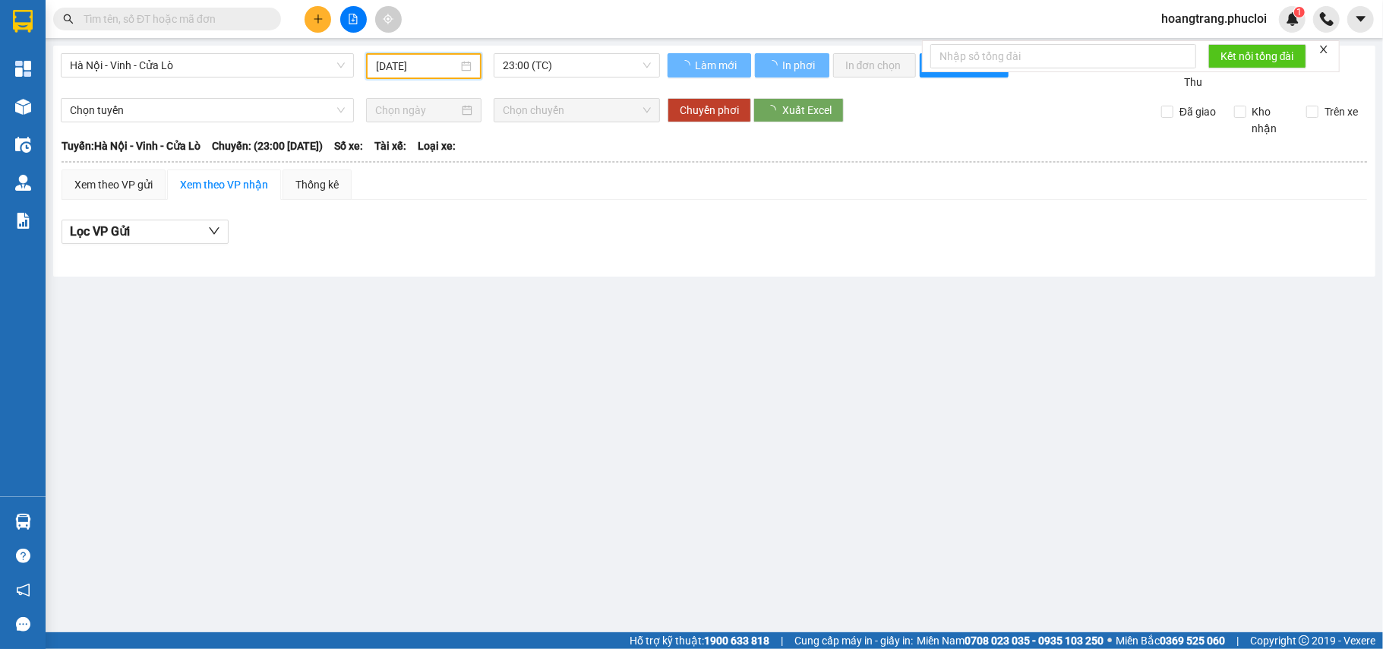
click at [441, 73] on input "[DATE]" at bounding box center [417, 66] width 82 height 17
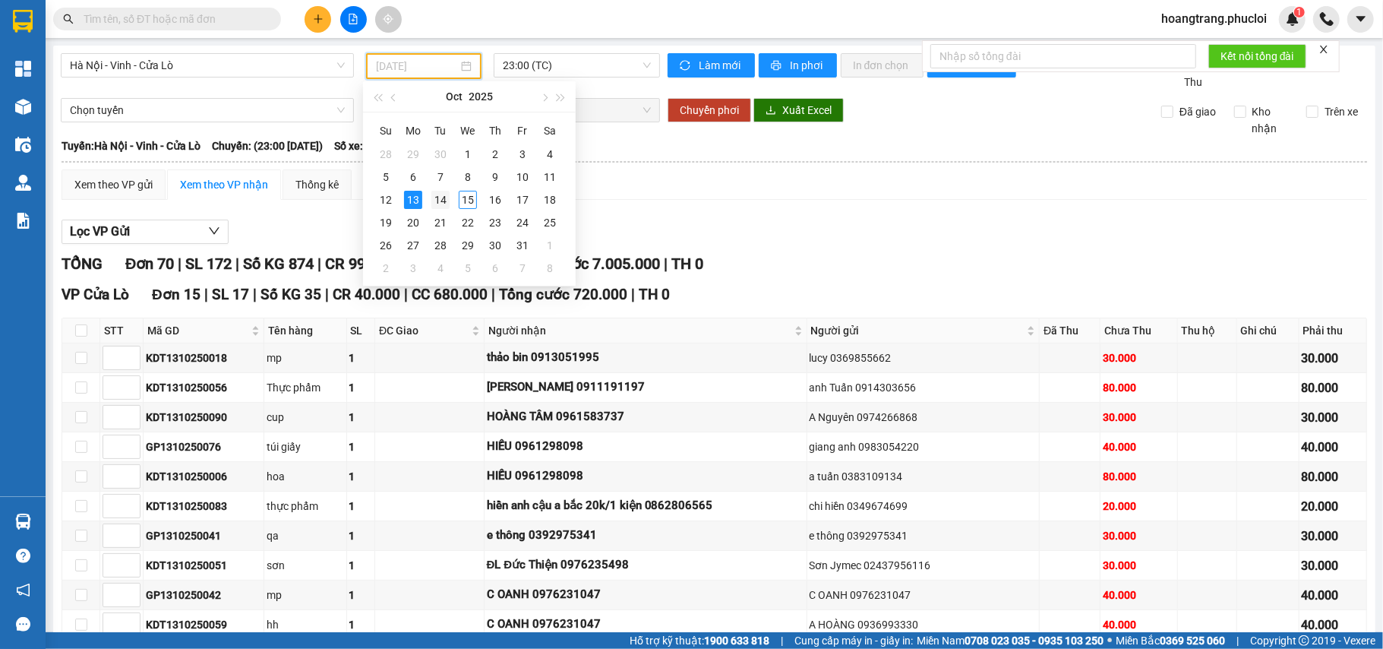
click at [439, 198] on div "14" at bounding box center [441, 200] width 18 height 18
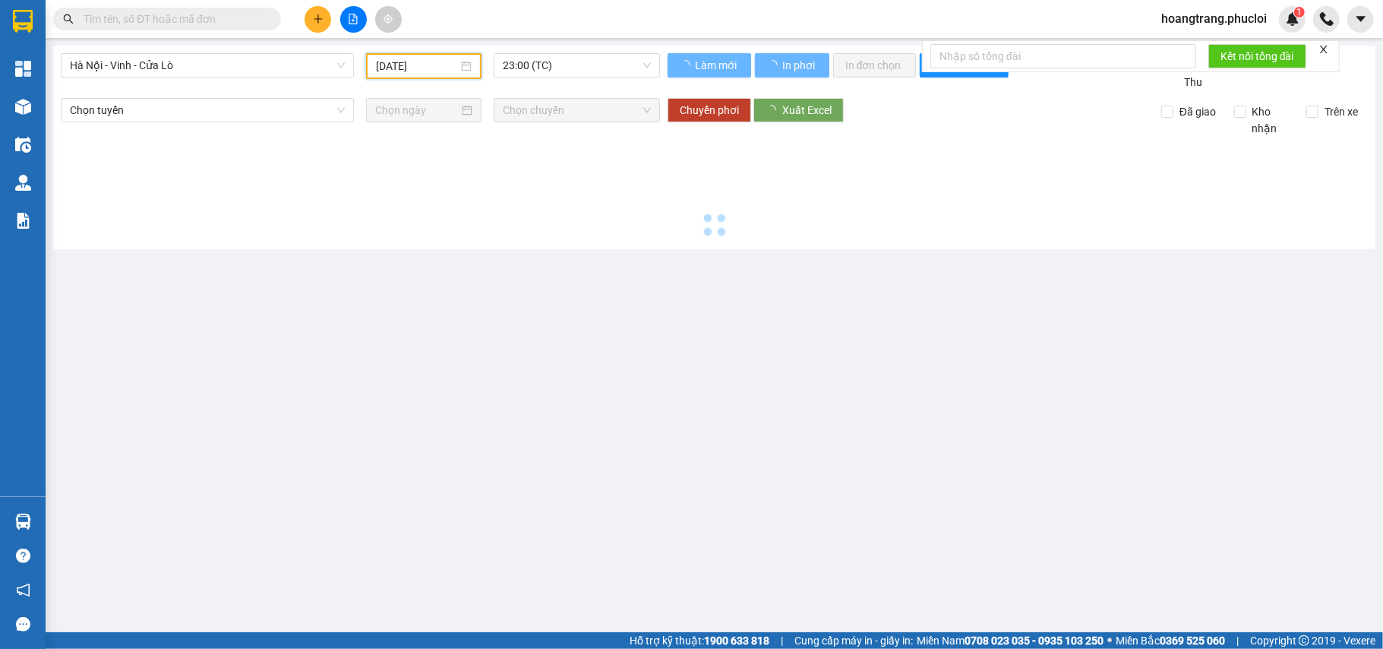
type input "[DATE]"
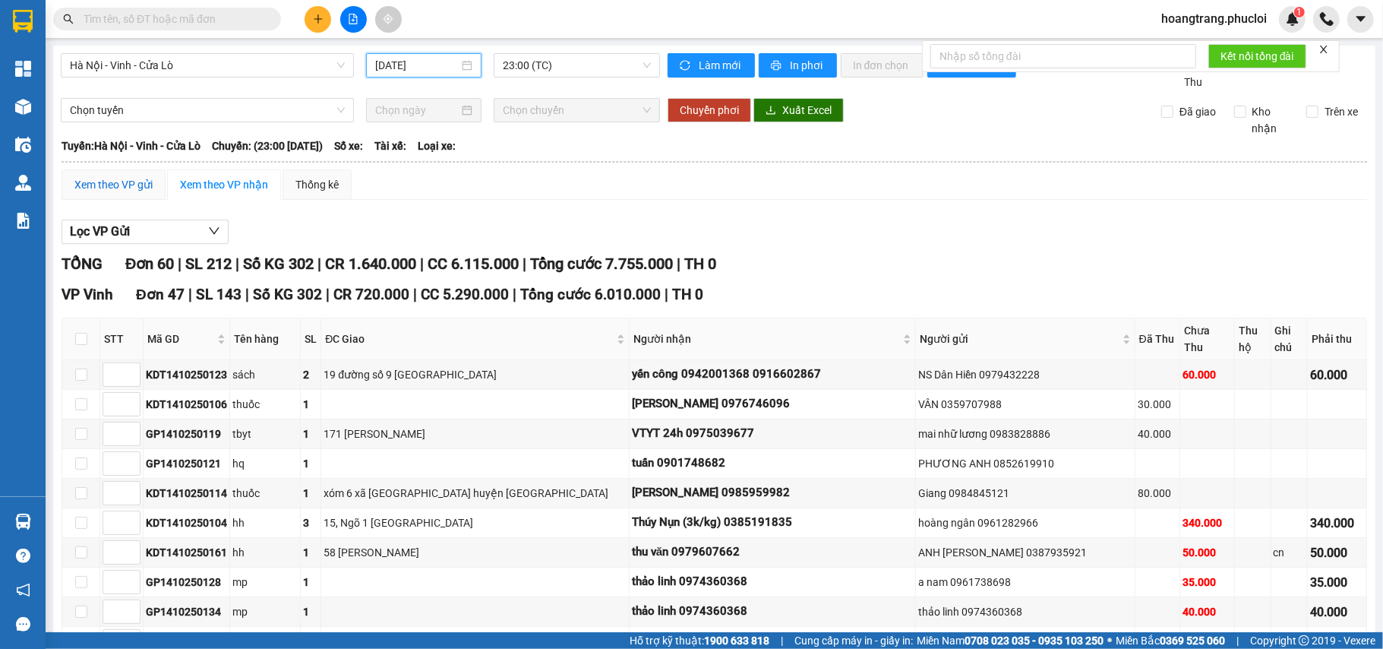
click at [131, 178] on div "Xem theo VP gửi" at bounding box center [113, 184] width 78 height 17
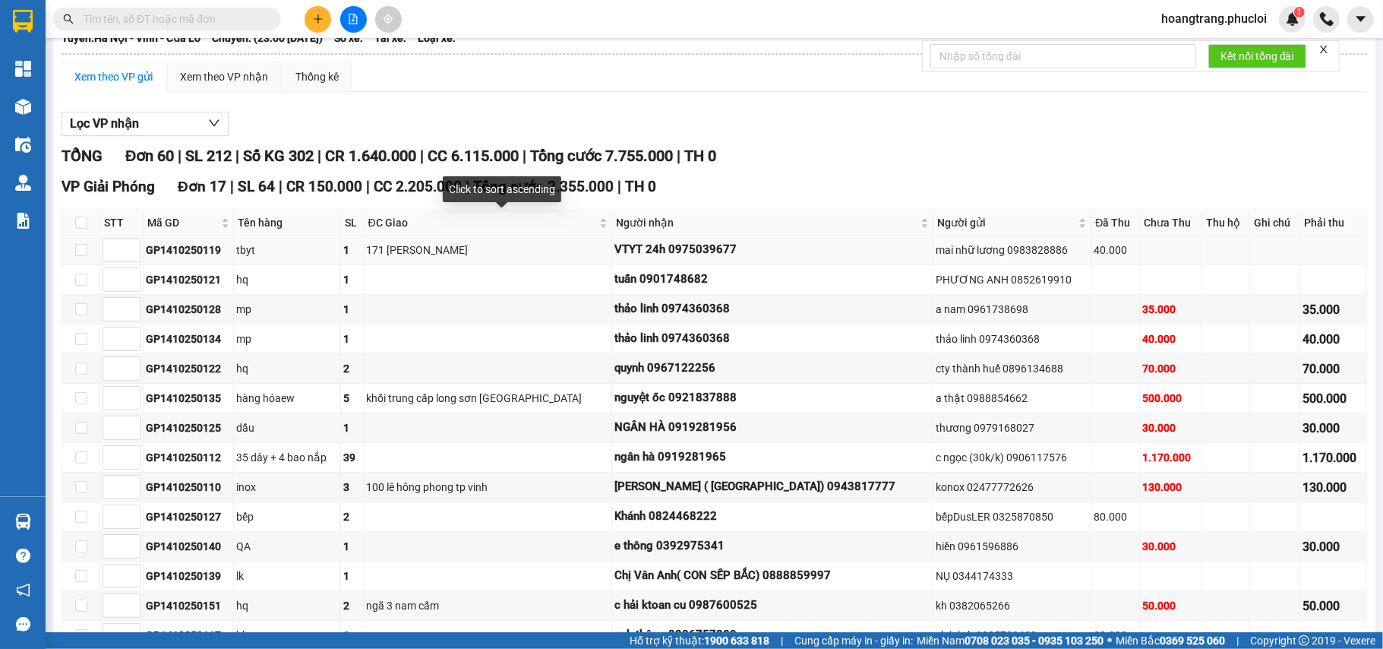
scroll to position [615, 0]
